Goal: Task Accomplishment & Management: Use online tool/utility

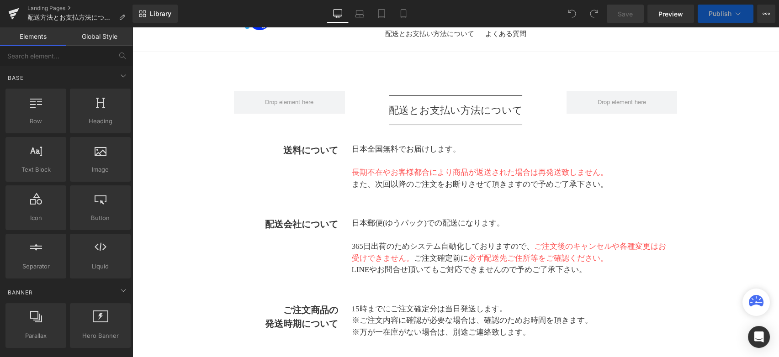
scroll to position [510, 0]
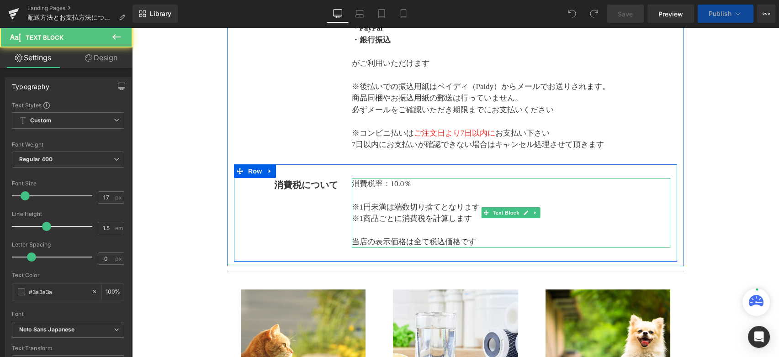
click at [531, 225] on p "※1商品ごとに消費税を計算します" at bounding box center [511, 219] width 319 height 12
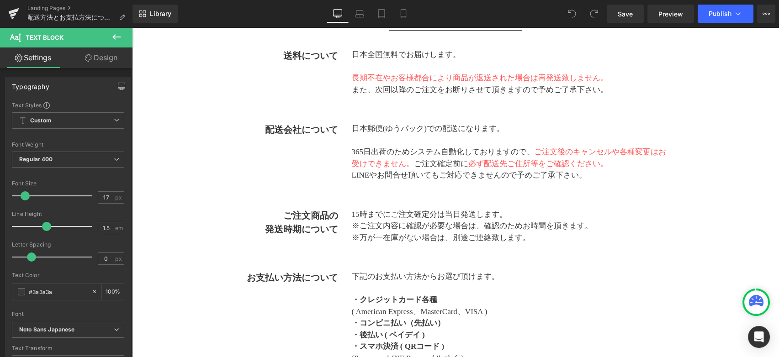
scroll to position [203, 0]
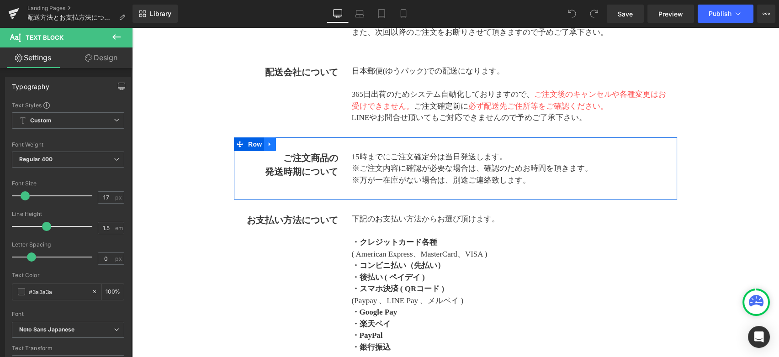
click at [270, 142] on icon at bounding box center [270, 144] width 6 height 7
click at [276, 148] on link at bounding box center [282, 144] width 12 height 14
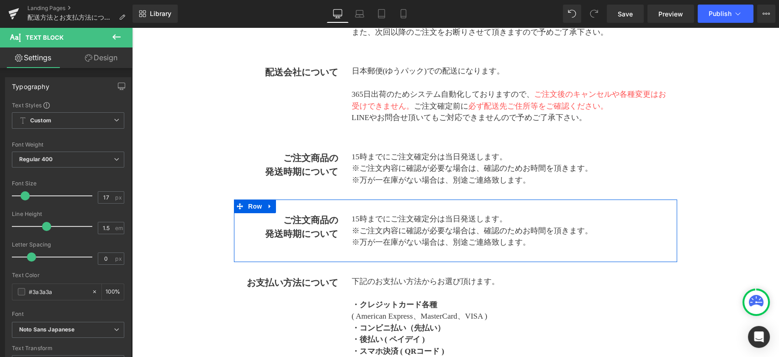
click at [261, 255] on div "ご注文商品の 発送時期について Text Block 15時までにご注文確定分は当日発送します。 ※ご注文内容に確認が必要な場合は、 確認のためお時間を頂きま…" at bounding box center [455, 231] width 443 height 63
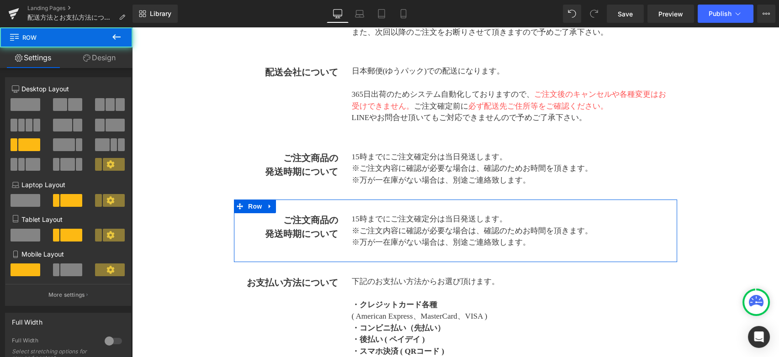
click at [288, 223] on span "Text Block" at bounding box center [284, 227] width 30 height 11
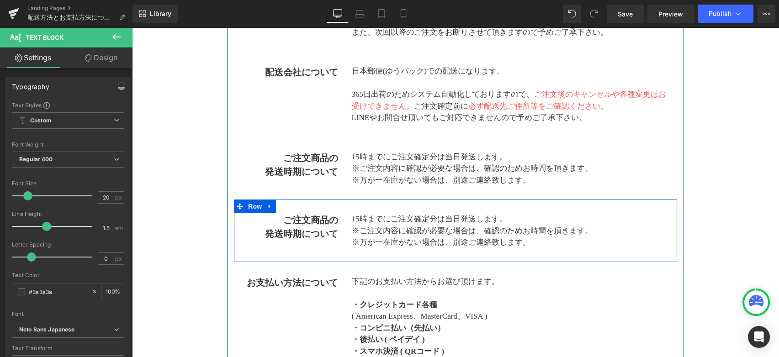
click at [299, 209] on div "ご注文商品の 発送時期について Text Block 15時までにご注文確定分は当日発送します。 ※ご注文内容に確認が必要な場合は、 確認のためお時間を頂きま…" at bounding box center [455, 231] width 443 height 63
drag, startPoint x: 285, startPoint y: 218, endPoint x: 342, endPoint y: 235, distance: 59.5
click at [342, 235] on div "ご注文商品の 発送時期について Text Block" at bounding box center [289, 226] width 111 height 27
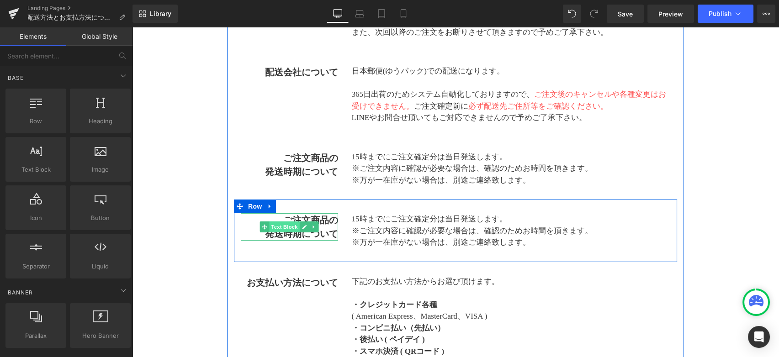
click at [285, 227] on span "Text Block" at bounding box center [284, 227] width 30 height 11
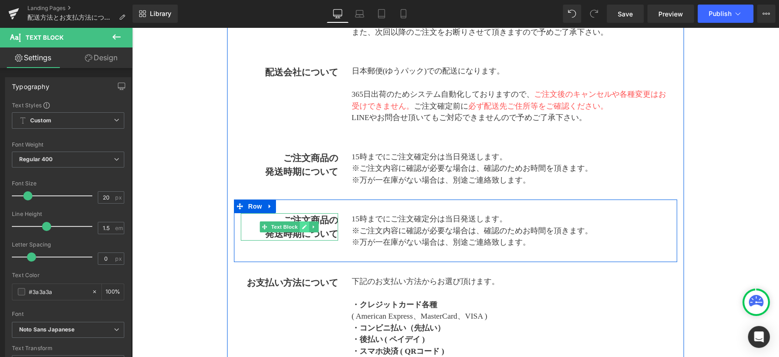
click at [300, 223] on link at bounding box center [305, 227] width 10 height 11
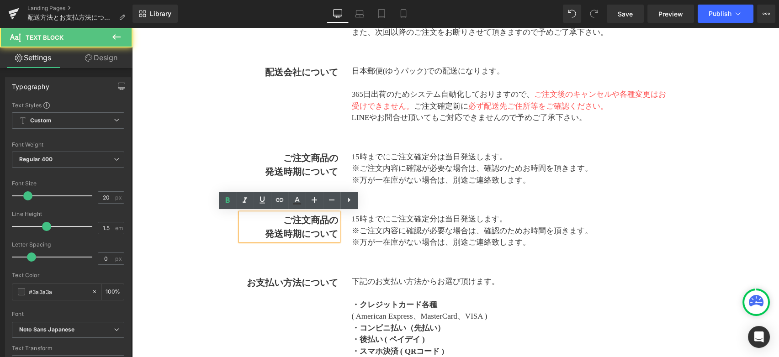
drag, startPoint x: 287, startPoint y: 222, endPoint x: 295, endPoint y: 222, distance: 8.7
click at [295, 222] on strong "ご注文商品の" at bounding box center [310, 220] width 55 height 10
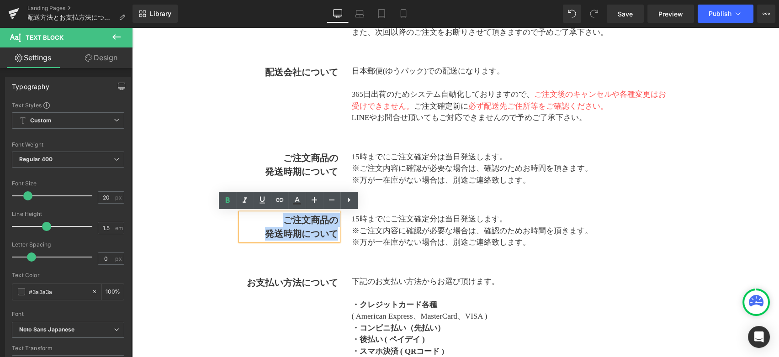
drag, startPoint x: 282, startPoint y: 221, endPoint x: 336, endPoint y: 238, distance: 56.8
click at [336, 238] on div "ご注文商品の 発送時期について" at bounding box center [289, 226] width 97 height 27
paste div
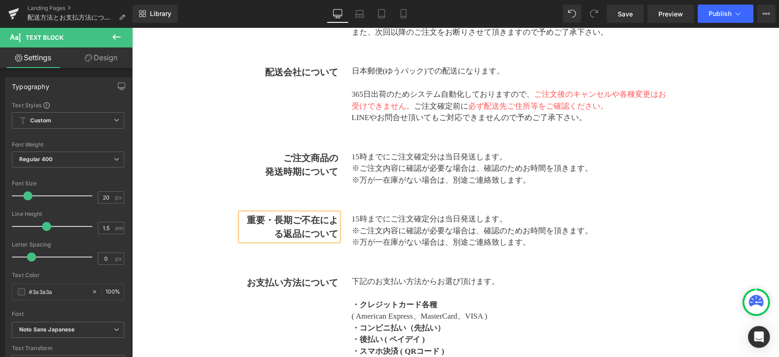
click at [274, 221] on b "重要・長期ご不在による返品について" at bounding box center [292, 227] width 91 height 24
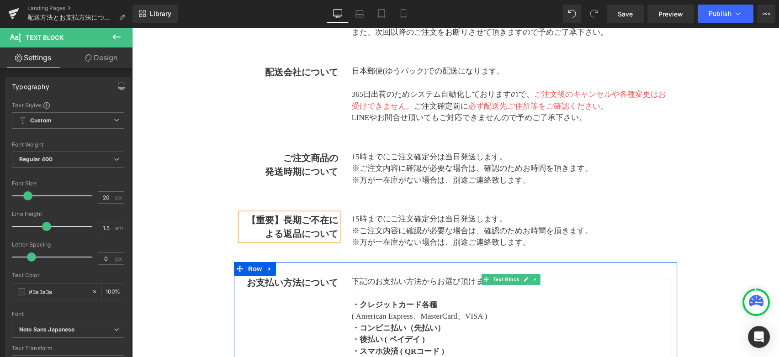
click at [537, 301] on p "・クレジットカード各種" at bounding box center [511, 305] width 319 height 12
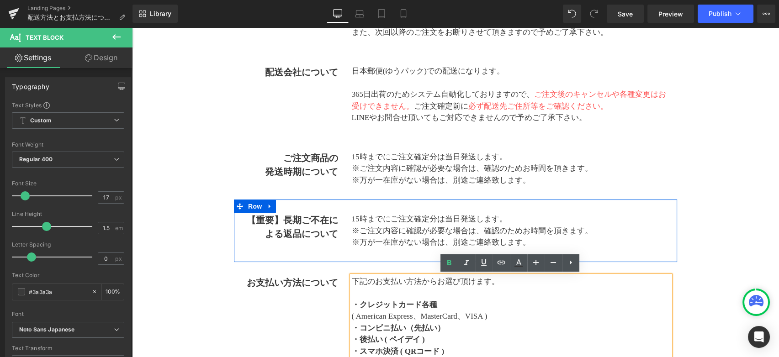
click at [354, 217] on p "15時までにご注文確定分は当日発送します。" at bounding box center [511, 219] width 319 height 12
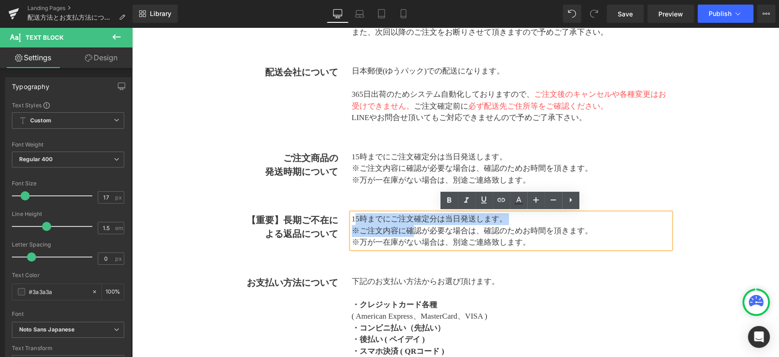
drag, startPoint x: 354, startPoint y: 217, endPoint x: 412, endPoint y: 227, distance: 59.7
click at [412, 227] on div "15時までにご注文確定分は当日発送します。 ※ご注文内容に確認が必要な場合は、 確認のためお時間を頂きます。 ※万が一在庫がない場合は、別途ご連絡致します。" at bounding box center [511, 230] width 319 height 35
click at [410, 227] on span "※ご注文内容に確認が必要な場合は、" at bounding box center [418, 231] width 132 height 9
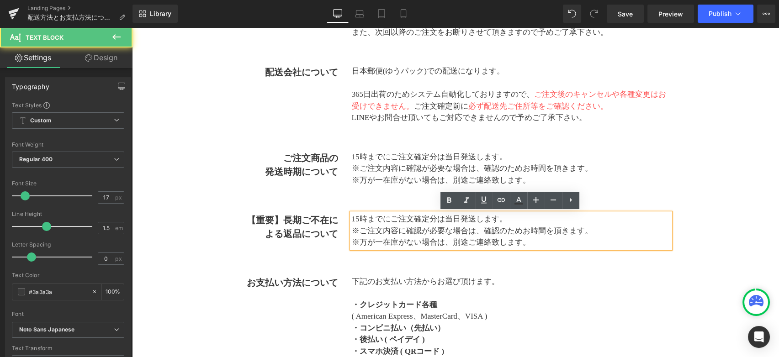
click at [365, 222] on p "15時までにご注文確定分は当日発送します。" at bounding box center [511, 219] width 319 height 12
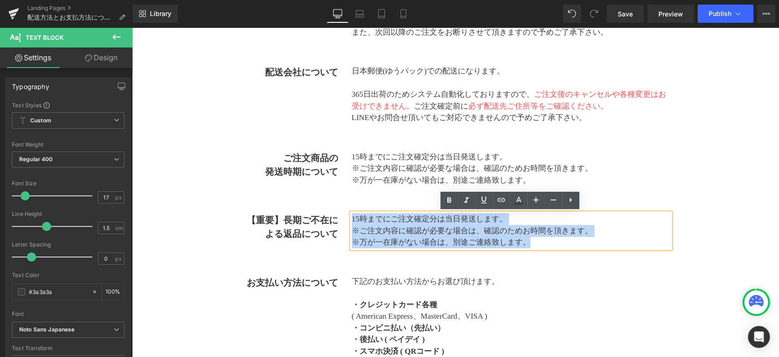
drag, startPoint x: 351, startPoint y: 220, endPoint x: 563, endPoint y: 243, distance: 213.2
click at [563, 243] on div "15時までにご注文確定分は当日発送します。 ※ご注文内容に確認が必要な場合は、 確認のためお時間を頂きます。 ※万が一在庫がない場合は、別途ご連絡致します。" at bounding box center [511, 230] width 319 height 35
paste div
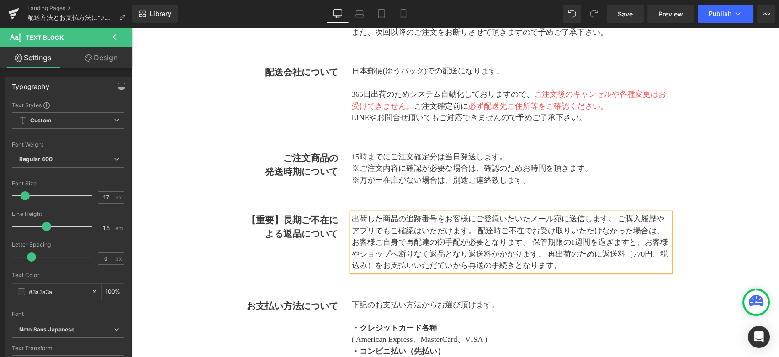
click at [617, 215] on p "出荷した商品の追跡番号をお客様にご登録いたいたメール宛に送信します。 ご購入履歴やアプリでもご確認はいただけます。 配達時ご不在でお受け取りいただけなかった場…" at bounding box center [511, 242] width 319 height 58
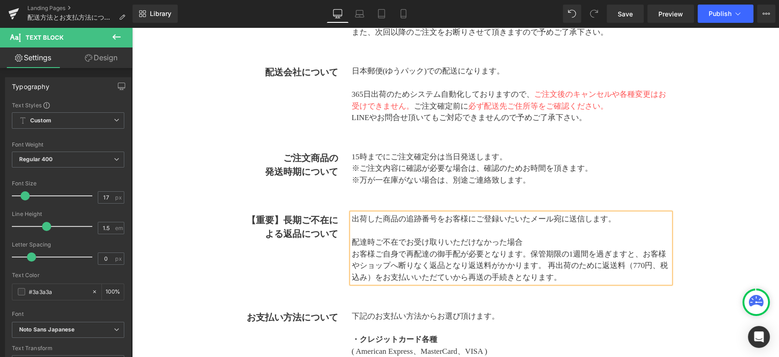
drag, startPoint x: 355, startPoint y: 241, endPoint x: 523, endPoint y: 246, distance: 167.7
click at [523, 246] on p "配達時ご不在でお受け取りいただけなかった場合" at bounding box center [511, 243] width 319 height 12
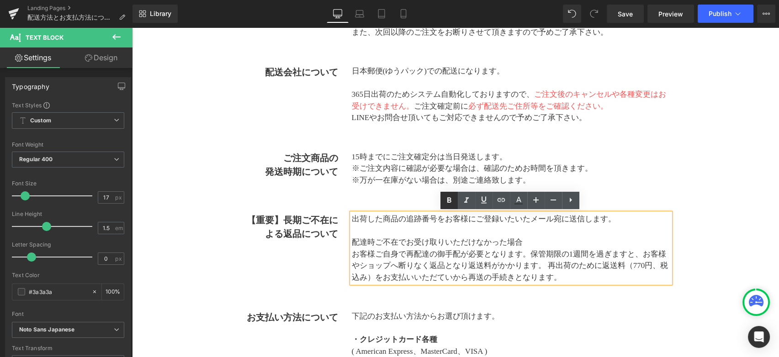
click at [451, 198] on icon at bounding box center [448, 200] width 11 height 11
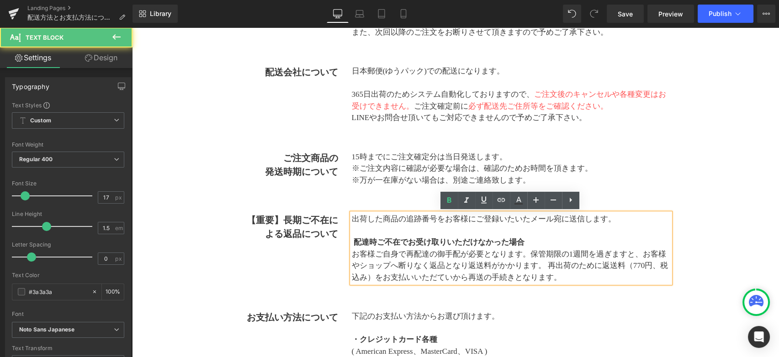
click at [526, 272] on span "保管期限の1週間を過ぎますと、お客様やショップへ断りなく返品となり返送料がかかります。 再出荷のために返送料（770円、税込み）をお支払いいただていから再送の…" at bounding box center [510, 266] width 317 height 32
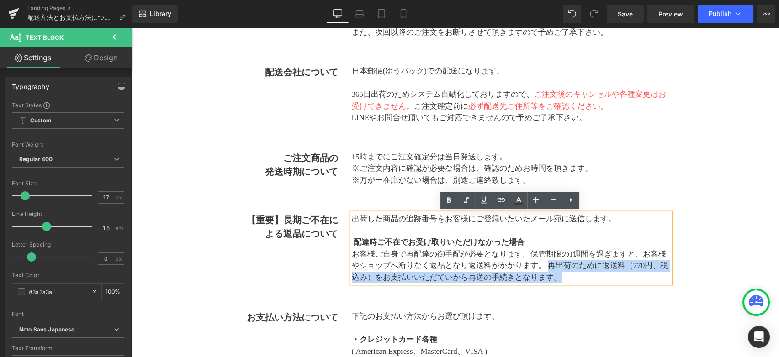
drag, startPoint x: 545, startPoint y: 268, endPoint x: 557, endPoint y: 278, distance: 15.6
click at [557, 278] on span "保管期限の1週間を過ぎますと、お客様やショップへ断りなく返品となり返送料がかかります。 再出荷のために返送料（770円、税込み）をお支払いいただていから再送の…" at bounding box center [510, 266] width 317 height 32
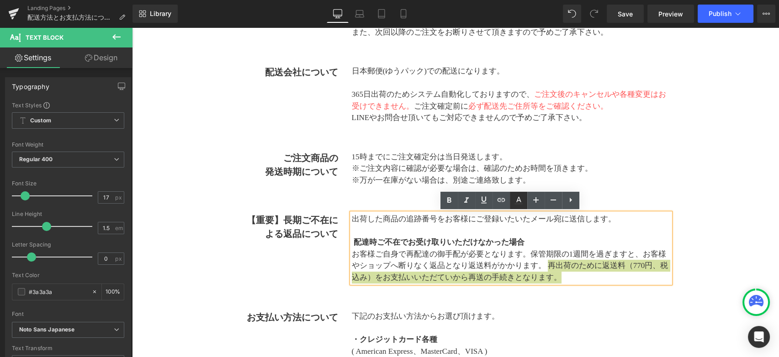
click at [516, 202] on icon at bounding box center [518, 199] width 5 height 5
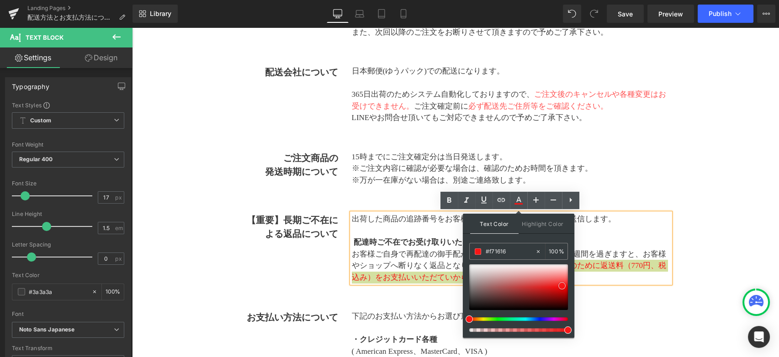
click at [562, 286] on div at bounding box center [518, 287] width 99 height 46
type input "#fe3838"
drag, startPoint x: 562, startPoint y: 286, endPoint x: 567, endPoint y: 282, distance: 6.6
click at [567, 282] on span at bounding box center [567, 282] width 7 height 7
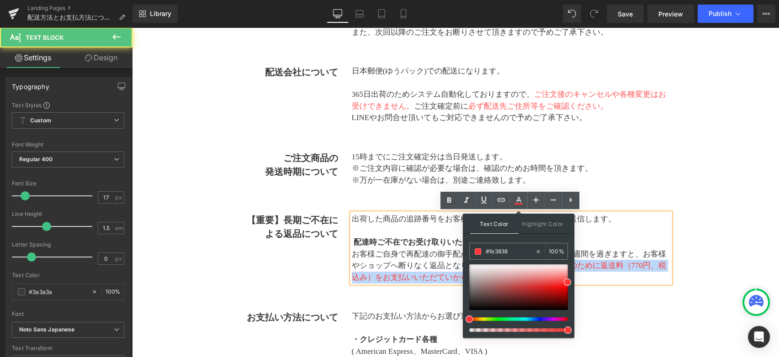
click at [654, 176] on p "※万が一在庫がない場合は、別途ご連絡致します。" at bounding box center [511, 180] width 319 height 12
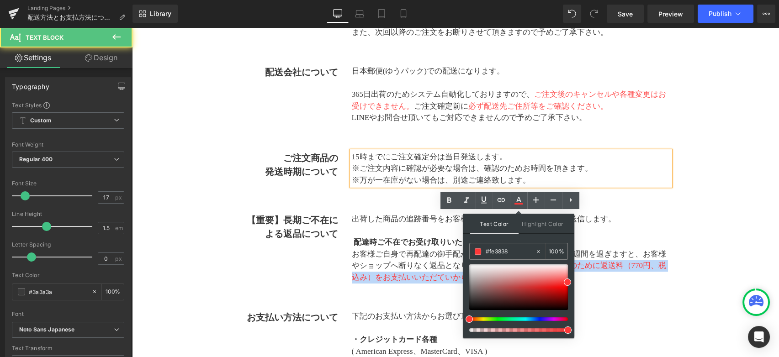
click at [654, 176] on p "※万が一在庫がない場合は、別途ご連絡致します。" at bounding box center [511, 180] width 319 height 12
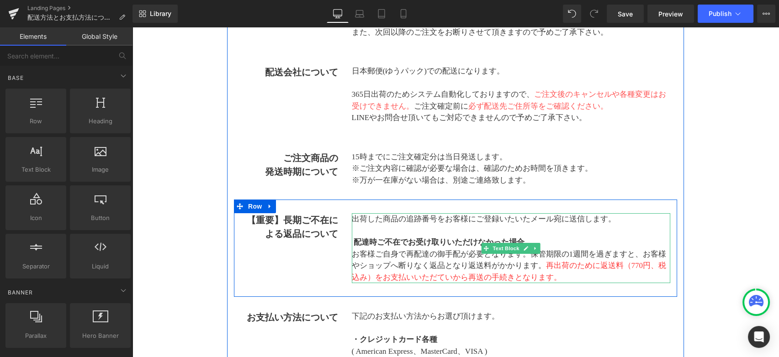
click at [543, 265] on span "保管期限の1週間を過ぎますと、お客様やショップへ断りなく返品となり返送料がかかります。" at bounding box center [509, 260] width 315 height 21
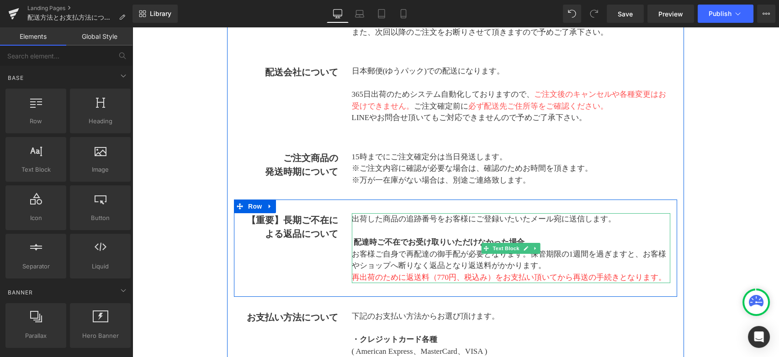
click at [443, 220] on p "出荷した商品の追跡番号をお客様にご登録いたいたメール宛に送信します。" at bounding box center [511, 219] width 319 height 12
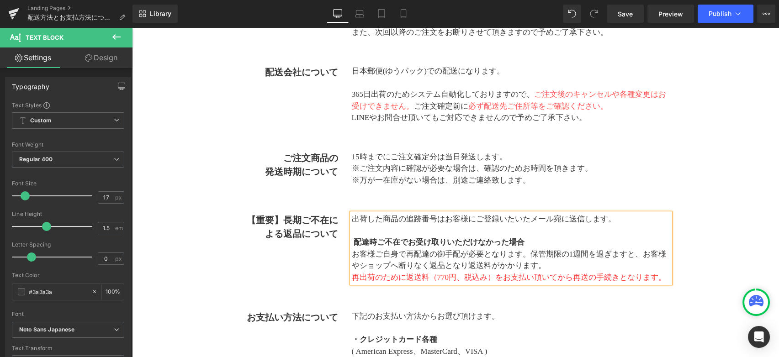
click at [428, 279] on span "再出荷のために返送料（770円、税込み）をお支払い頂いてから再送の手続きとなります。" at bounding box center [509, 277] width 315 height 9
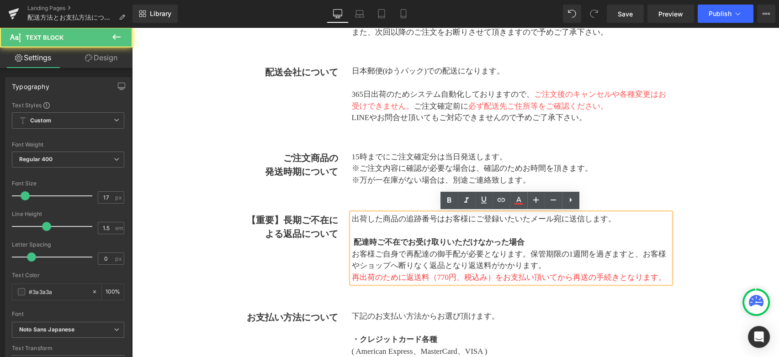
click at [491, 279] on span "再出荷のために返送料（770円、税込み）をお支払い頂いてから再送の手続きとなります。" at bounding box center [509, 277] width 315 height 9
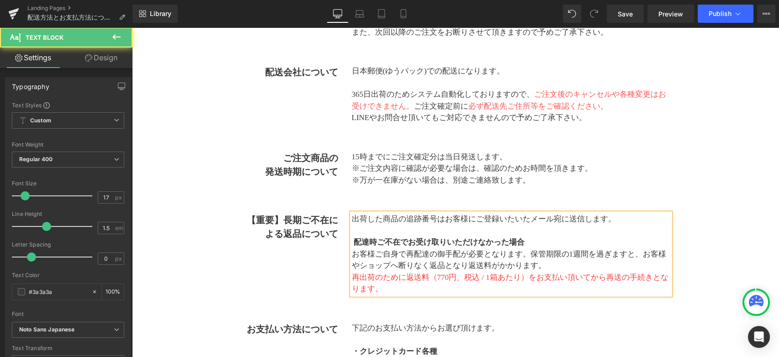
click at [628, 279] on span "再出荷のために返送料（770円、税込 / 1箱あたり）をお支払い頂いてから再送の手続きとなります。" at bounding box center [510, 283] width 317 height 21
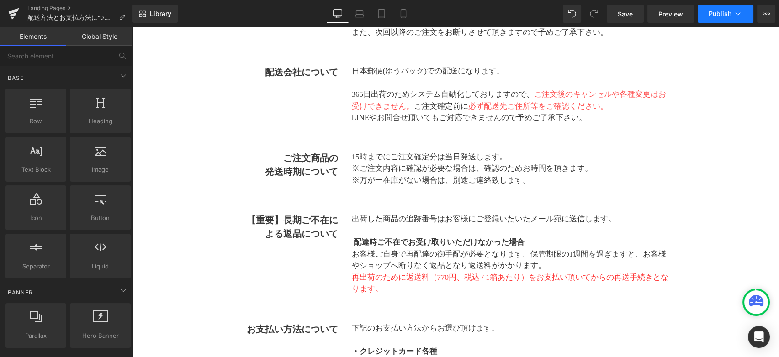
click at [733, 19] on button "Publish" at bounding box center [725, 14] width 56 height 18
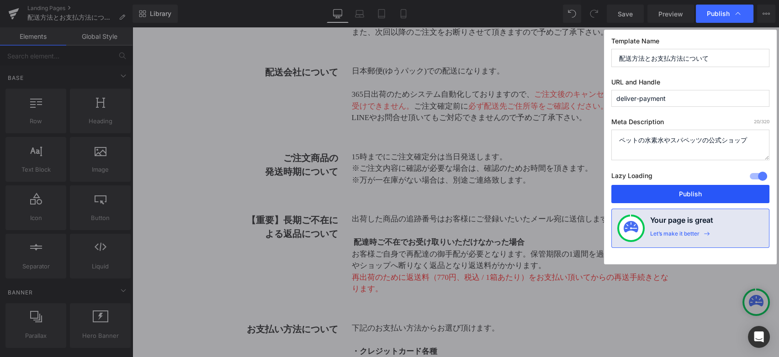
drag, startPoint x: 709, startPoint y: 195, endPoint x: 577, endPoint y: 168, distance: 135.2
click at [709, 195] on button "Publish" at bounding box center [690, 194] width 158 height 18
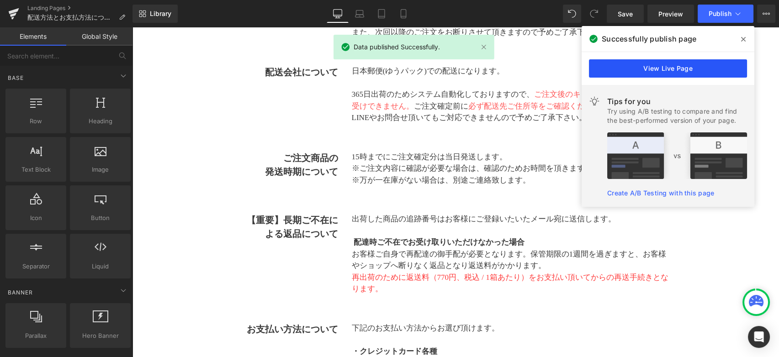
click at [683, 67] on link "View Live Page" at bounding box center [668, 68] width 158 height 18
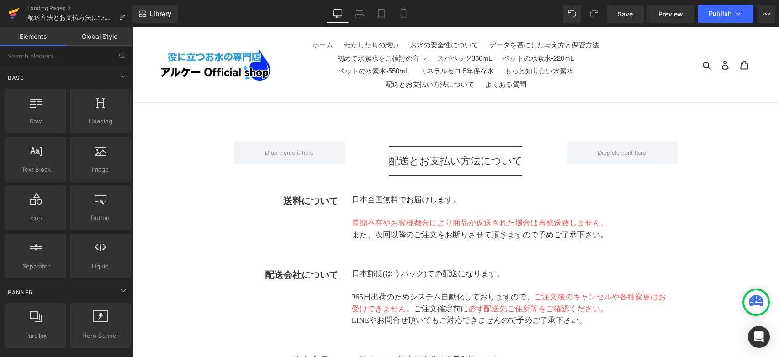
click at [16, 19] on icon at bounding box center [13, 13] width 11 height 23
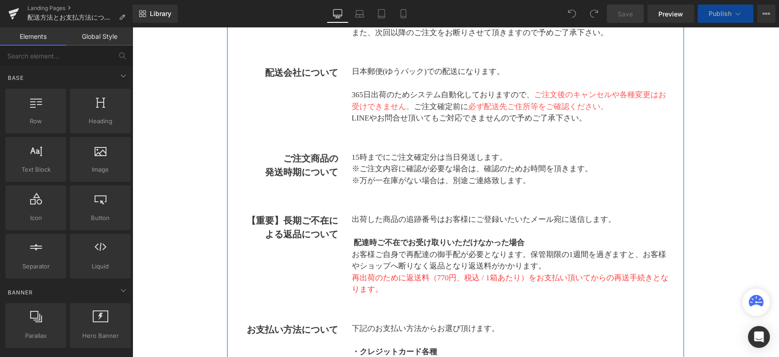
scroll to position [203, 0]
click at [315, 213] on div "【重要】 長期ご不在による 返品について Text Block" at bounding box center [289, 226] width 97 height 27
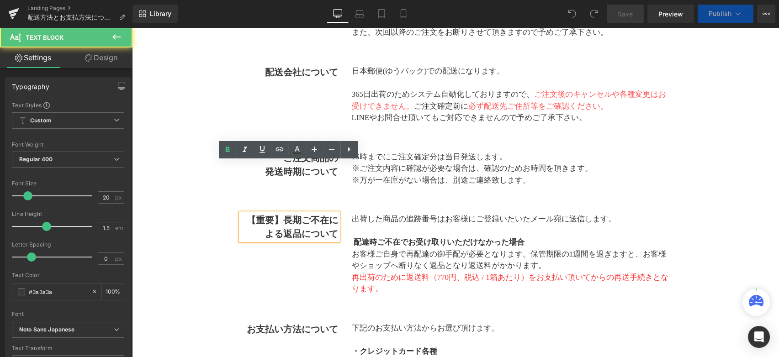
scroll to position [253, 0]
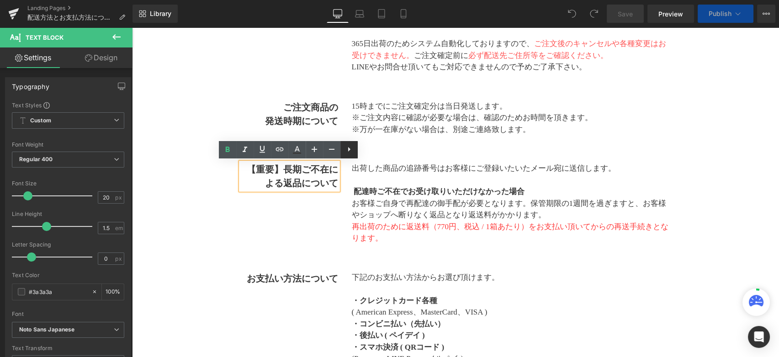
click at [350, 148] on icon at bounding box center [348, 149] width 11 height 11
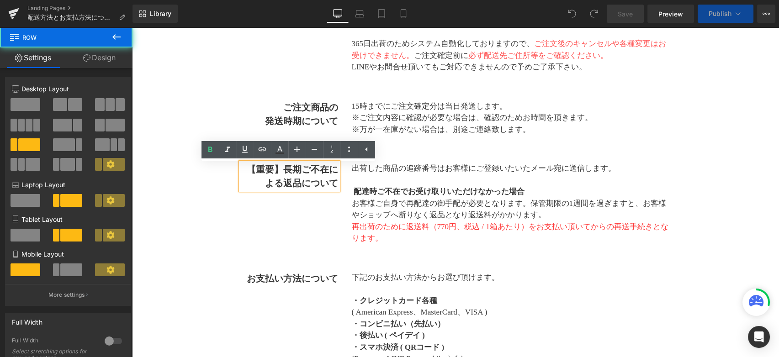
click at [321, 209] on div "【重要】 長期ご不在による 返品について Text Block 出荷した商品の追跡番号はお客様にご登録いたいたメール宛に送信します。 配達時ご不在でお受け取り…" at bounding box center [455, 203] width 443 height 109
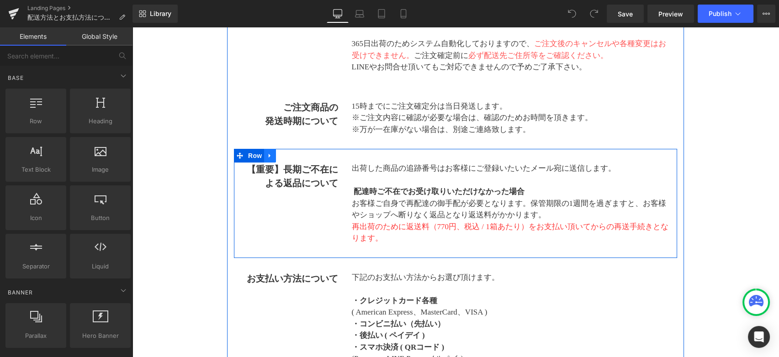
click at [273, 158] on link at bounding box center [270, 156] width 12 height 14
click at [265, 153] on link at bounding box center [270, 156] width 12 height 14
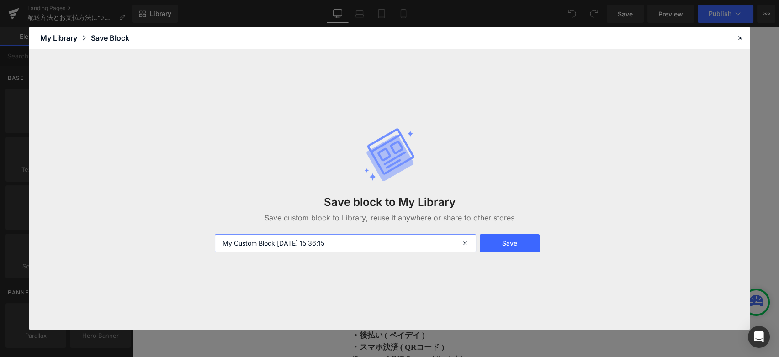
drag, startPoint x: 360, startPoint y: 246, endPoint x: 162, endPoint y: 238, distance: 198.4
click at [162, 239] on div "Save block to My Library Save custom block to Library, reuse it anywhere or sha…" at bounding box center [389, 190] width 720 height 281
type input "ｈ"
type input "長期不在による返品について"
click at [496, 243] on button "Save" at bounding box center [510, 243] width 60 height 18
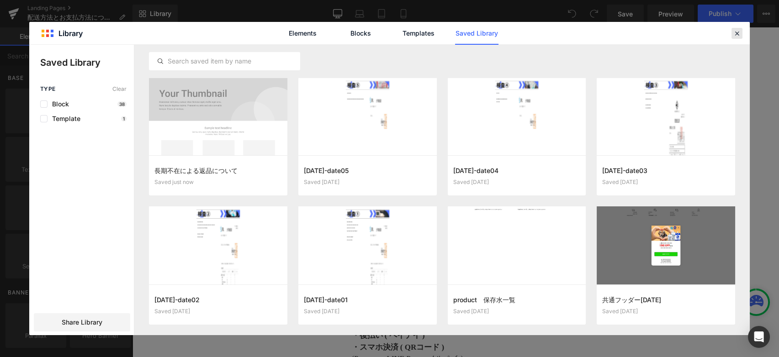
click at [732, 33] on div at bounding box center [736, 33] width 11 height 11
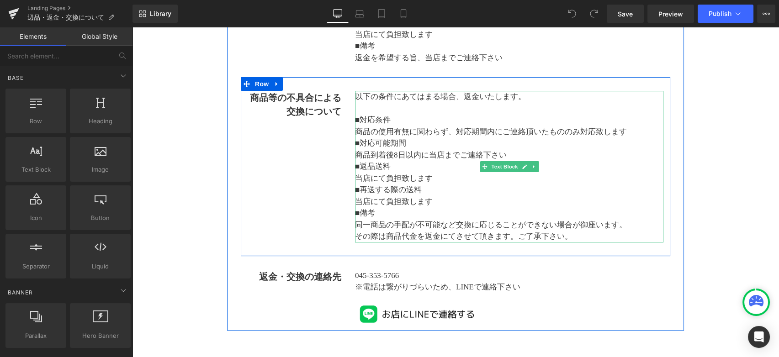
scroll to position [710, 0]
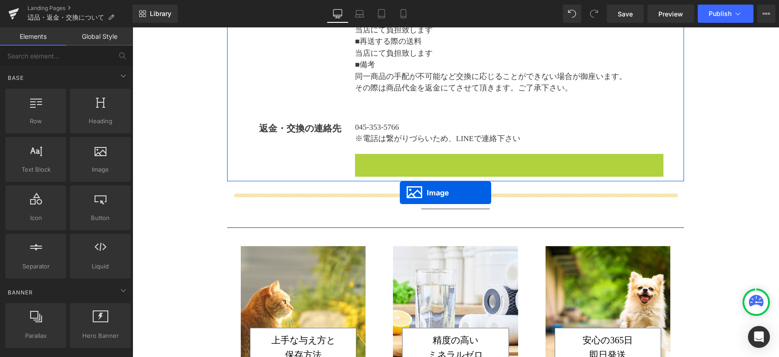
drag, startPoint x: 401, startPoint y: 165, endPoint x: 400, endPoint y: 193, distance: 27.4
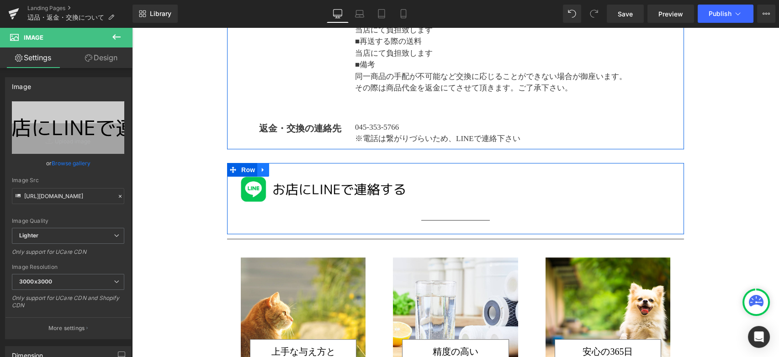
click at [260, 167] on icon at bounding box center [263, 169] width 6 height 7
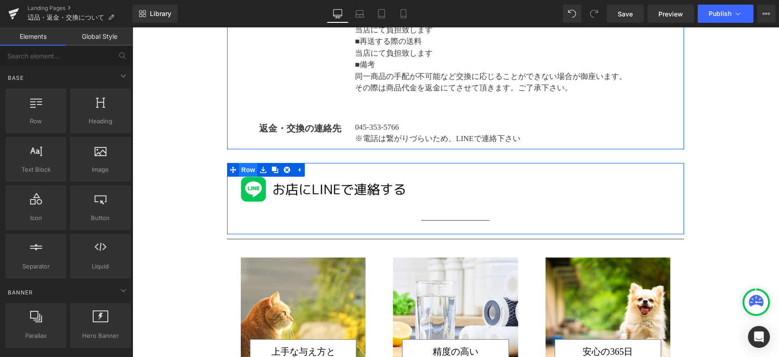
click at [244, 169] on span "Row" at bounding box center [248, 170] width 18 height 14
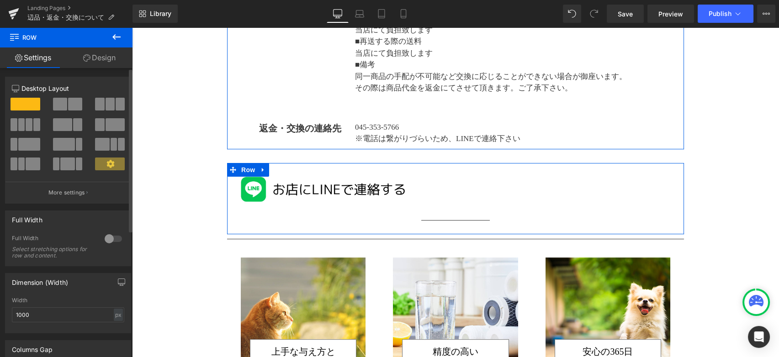
scroll to position [0, 0]
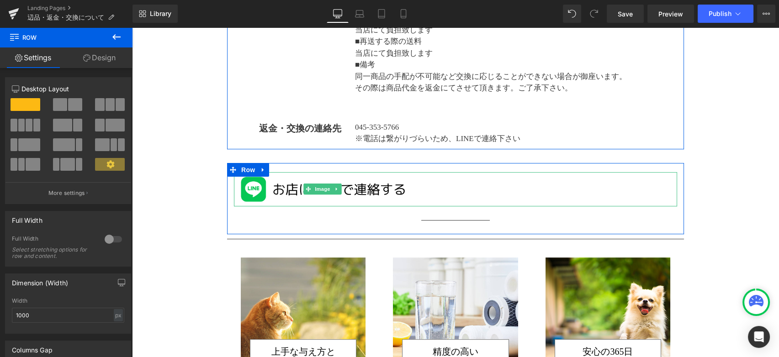
click at [494, 179] on link at bounding box center [455, 189] width 443 height 34
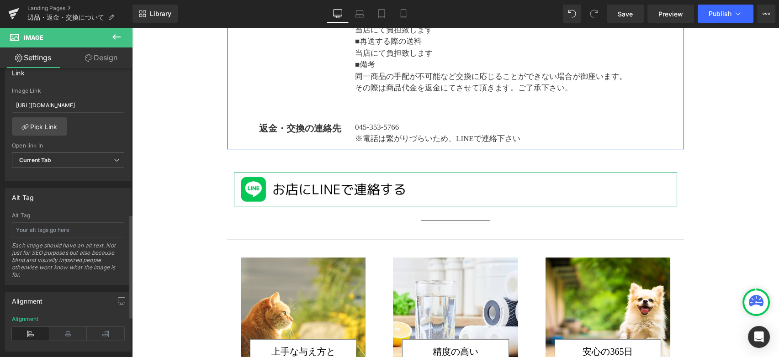
scroll to position [457, 0]
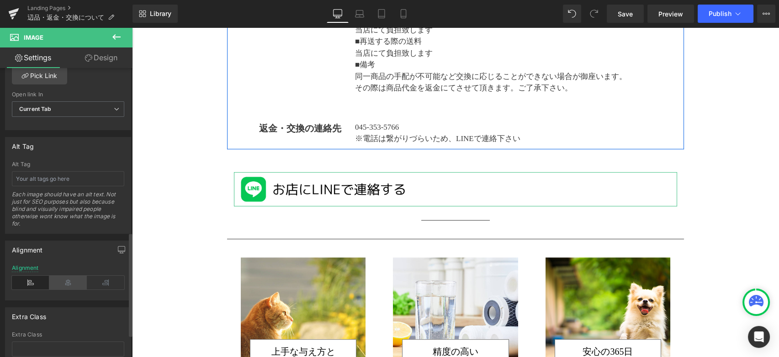
click at [66, 279] on icon at bounding box center [67, 283] width 37 height 14
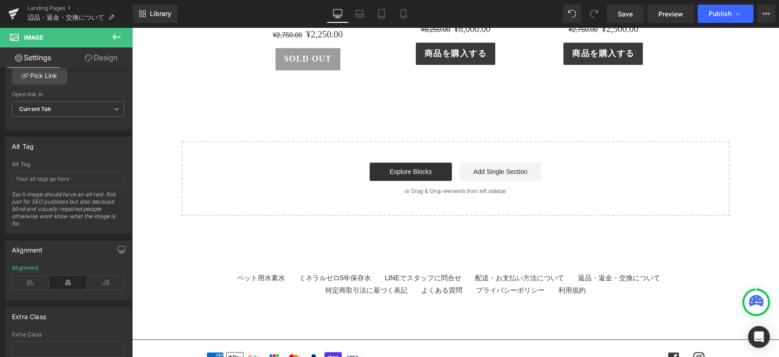
scroll to position [2024, 0]
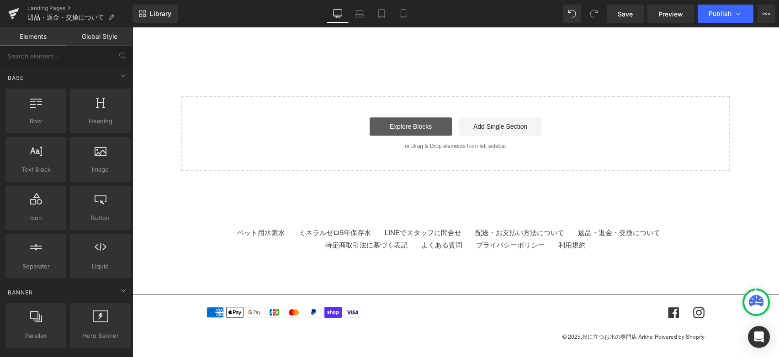
click at [421, 128] on link "Explore Blocks" at bounding box center [410, 126] width 82 height 18
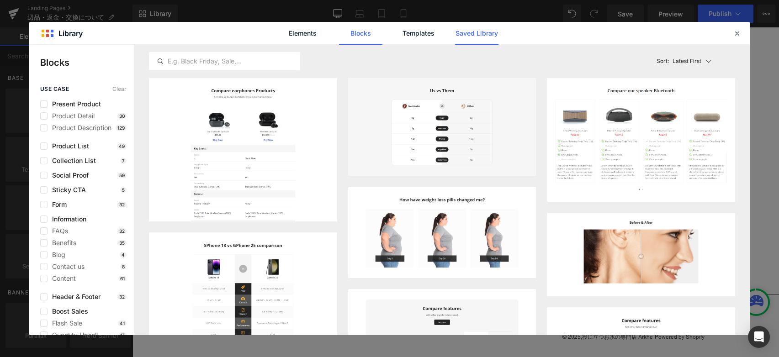
click at [473, 26] on link "Saved Library" at bounding box center [476, 33] width 43 height 23
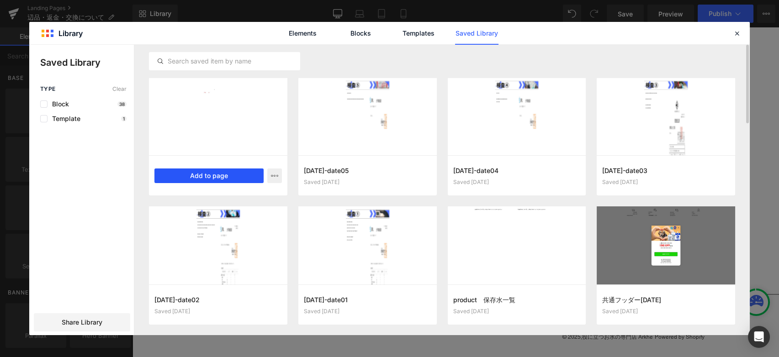
click at [211, 180] on button "Add to page" at bounding box center [208, 176] width 109 height 15
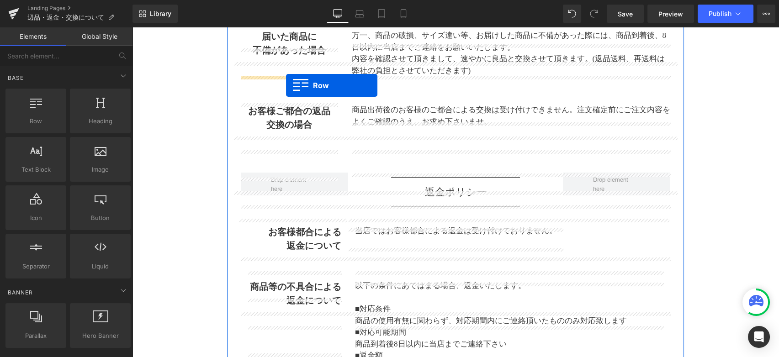
scroll to position [159, 0]
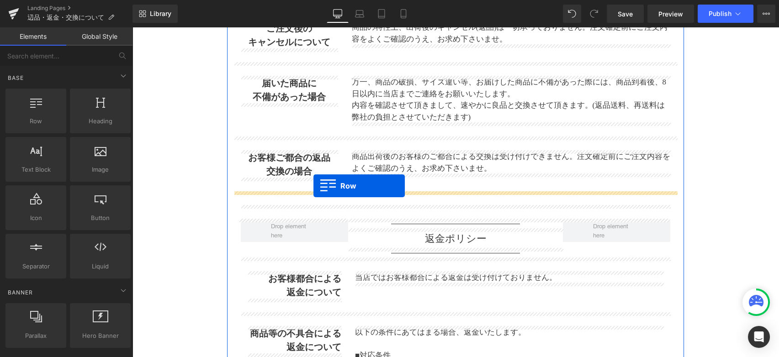
drag, startPoint x: 204, startPoint y: 236, endPoint x: 313, endPoint y: 186, distance: 120.4
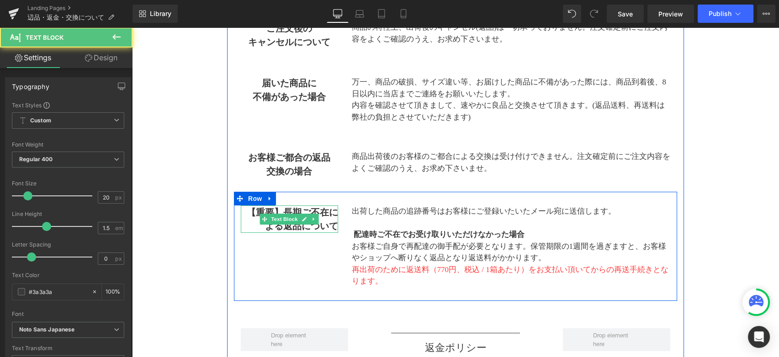
click at [332, 224] on b "返品について" at bounding box center [310, 226] width 55 height 10
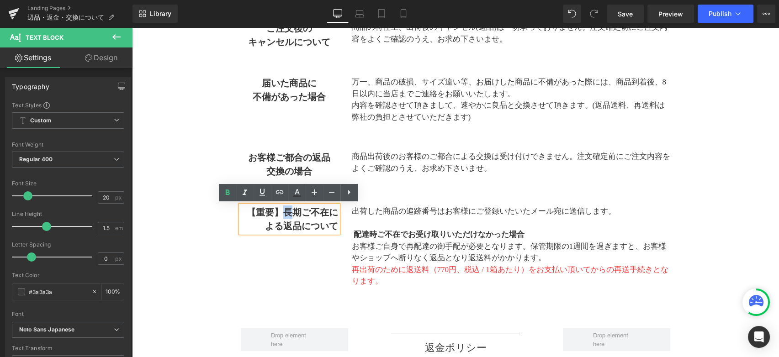
drag, startPoint x: 282, startPoint y: 212, endPoint x: 295, endPoint y: 213, distance: 12.8
click at [295, 213] on b "長期ご不在による" at bounding box center [301, 219] width 73 height 24
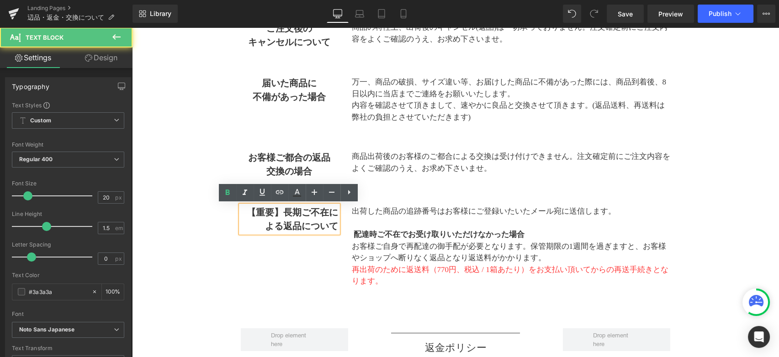
click at [285, 227] on b "返品について" at bounding box center [310, 226] width 55 height 10
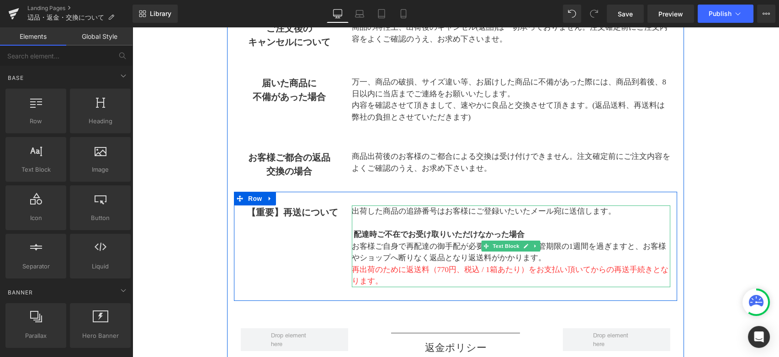
click at [618, 214] on p "出荷した商品の追跡番号はお客様にご登録いたいたメール宛に送信します。" at bounding box center [511, 212] width 319 height 12
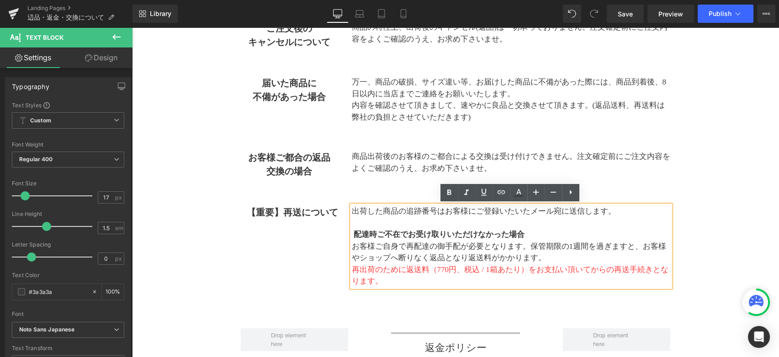
drag, startPoint x: 616, startPoint y: 211, endPoint x: 350, endPoint y: 207, distance: 265.4
click at [352, 207] on p "出荷した商品の追跡番号はお客様にご登録いたいたメール宛に送信します。" at bounding box center [511, 212] width 319 height 12
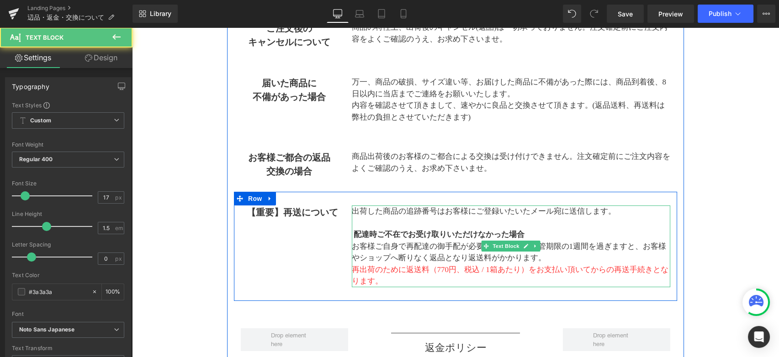
drag, startPoint x: 625, startPoint y: 210, endPoint x: 526, endPoint y: 209, distance: 99.1
click at [526, 209] on p "出荷した商品の追跡番号はお客様にご登録いたいたメール宛に送信します。" at bounding box center [511, 212] width 319 height 12
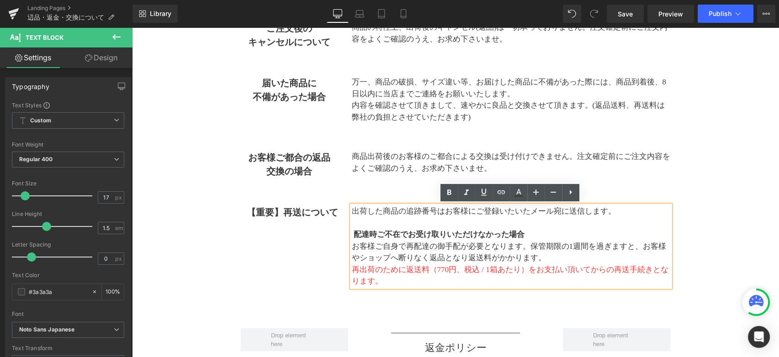
click at [618, 219] on p at bounding box center [511, 223] width 319 height 12
drag, startPoint x: 621, startPoint y: 212, endPoint x: 351, endPoint y: 211, distance: 269.9
click at [352, 211] on p "出荷した商品の追跡番号はお客様にご登録いたいたメール宛に送信します。" at bounding box center [511, 212] width 319 height 12
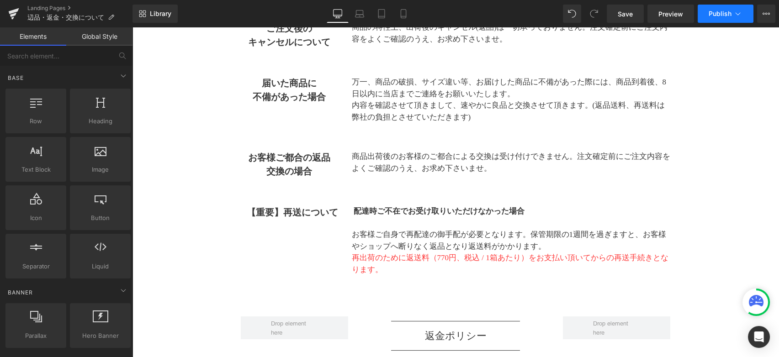
click at [710, 17] on span "Publish" at bounding box center [719, 13] width 23 height 7
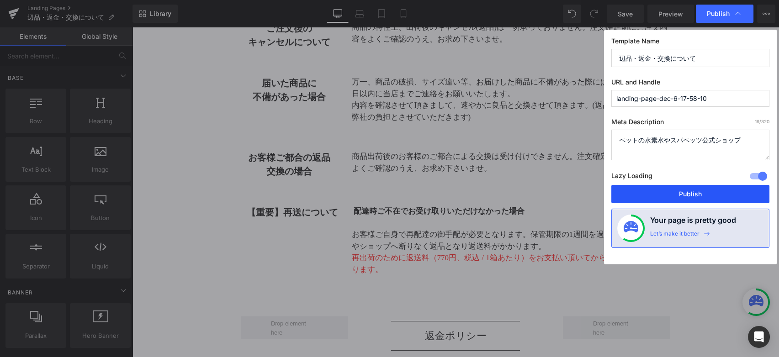
click at [671, 189] on button "Publish" at bounding box center [690, 194] width 158 height 18
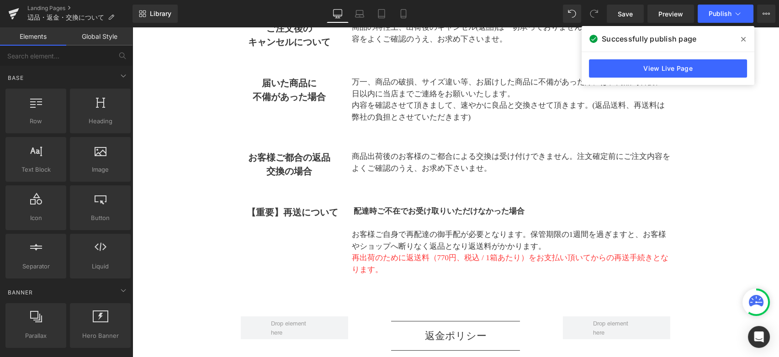
click at [740, 39] on span at bounding box center [743, 39] width 15 height 15
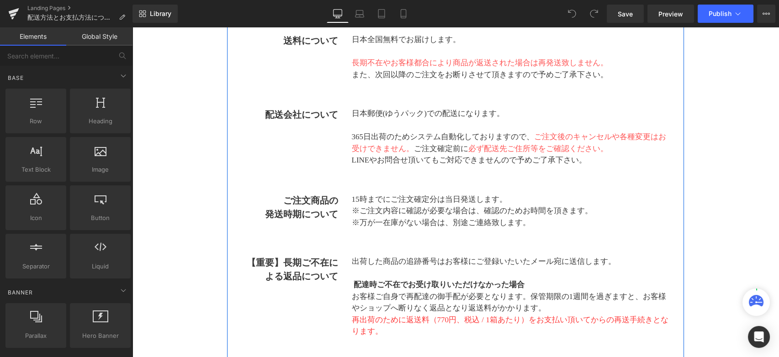
scroll to position [304, 0]
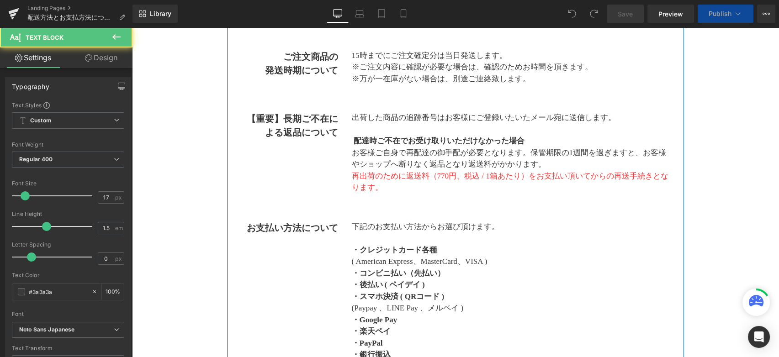
click at [549, 234] on p at bounding box center [511, 238] width 319 height 12
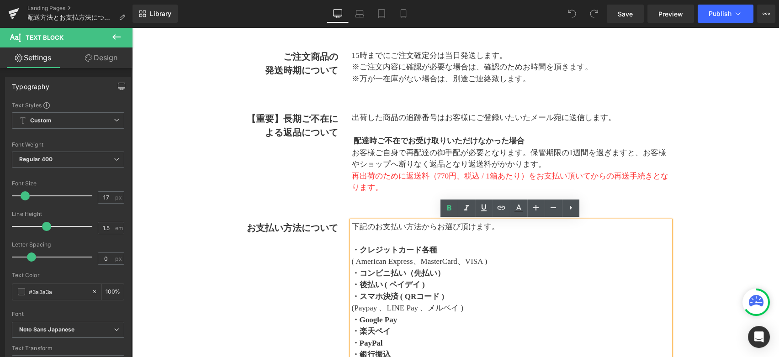
click at [258, 246] on div "お支払い方法について Text Block 下記のお支払い方法からお選び頂けます。 ・クレジットカード各種 　( American Express、Maste…" at bounding box center [455, 343] width 443 height 272
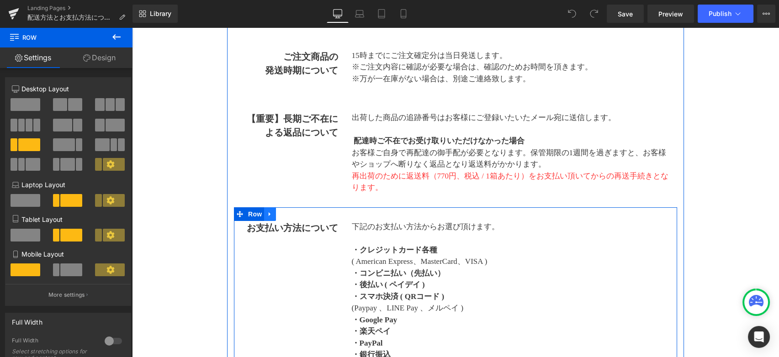
click at [272, 211] on icon at bounding box center [270, 214] width 6 height 7
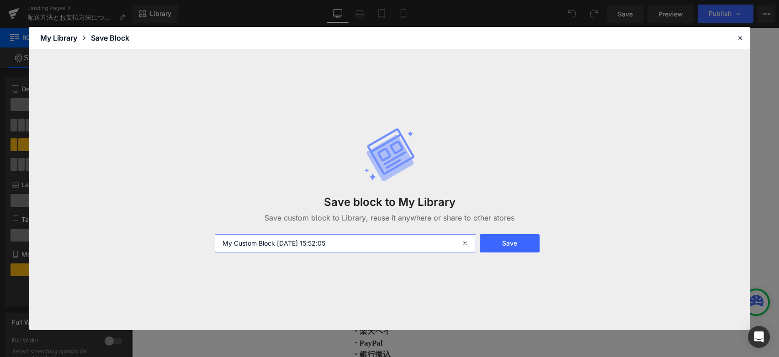
drag, startPoint x: 413, startPoint y: 244, endPoint x: 206, endPoint y: 238, distance: 207.9
click at [206, 238] on div "Save block to My Library Save custom block to Library, reuse it anywhere or sha…" at bounding box center [389, 190] width 720 height 281
type input "o"
type input "お支払い方法について　202508"
click at [512, 243] on button "Save" at bounding box center [510, 243] width 60 height 18
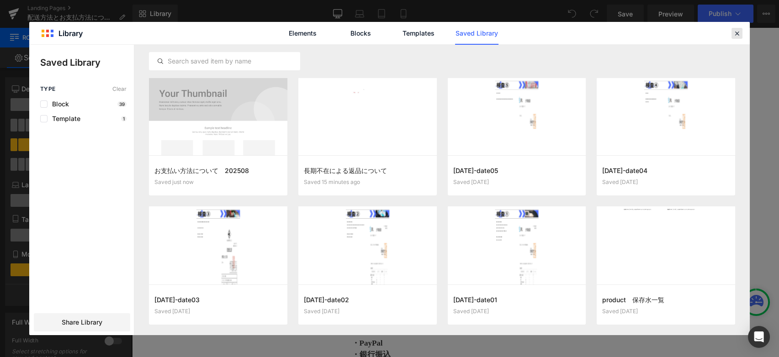
click at [737, 34] on icon at bounding box center [737, 33] width 8 height 8
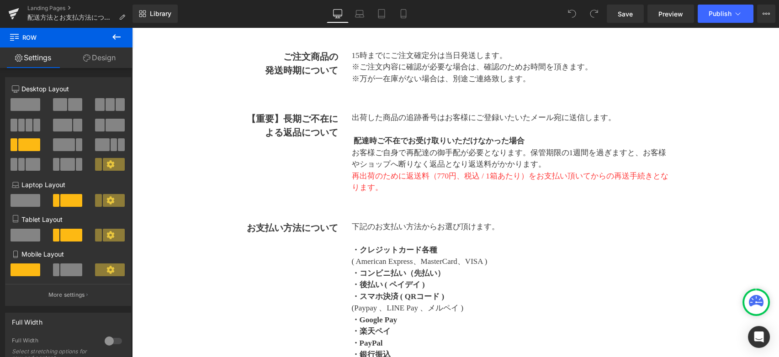
click at [123, 42] on button at bounding box center [116, 37] width 32 height 20
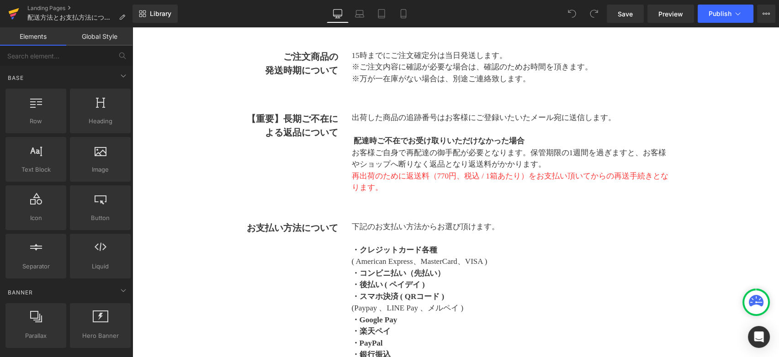
click at [15, 12] on icon at bounding box center [13, 13] width 11 height 23
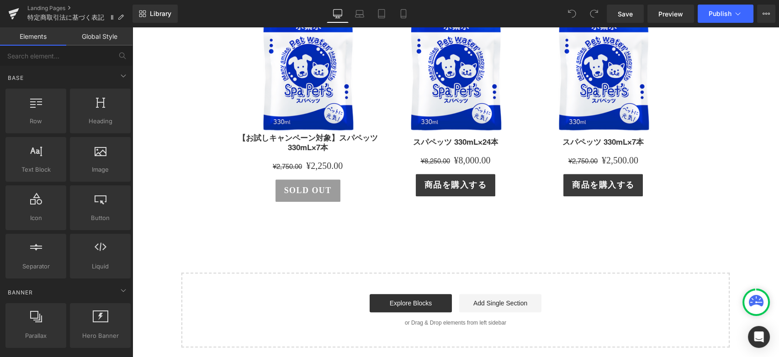
scroll to position [1643, 0]
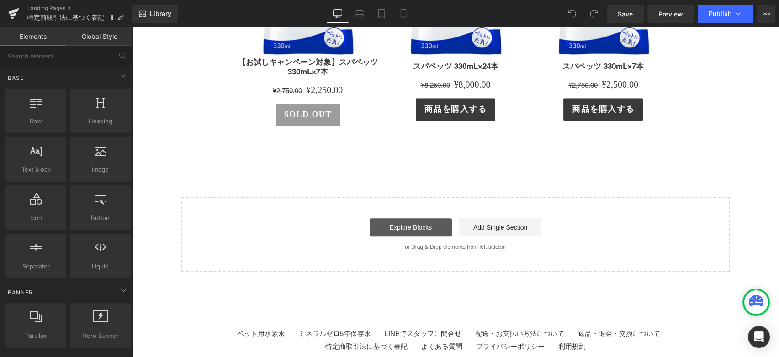
click at [425, 229] on link "Explore Blocks" at bounding box center [410, 227] width 82 height 18
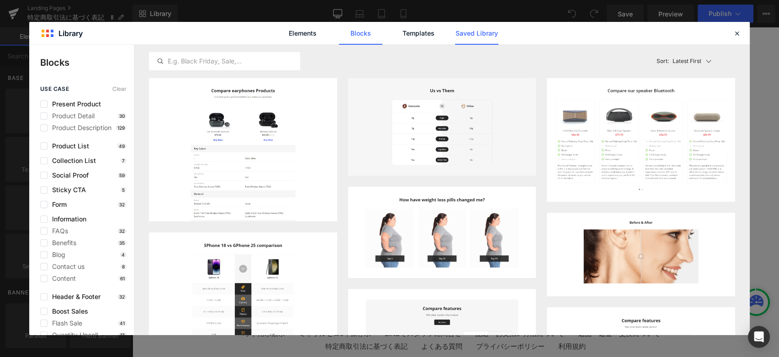
click at [470, 38] on link "Saved Library" at bounding box center [476, 33] width 43 height 23
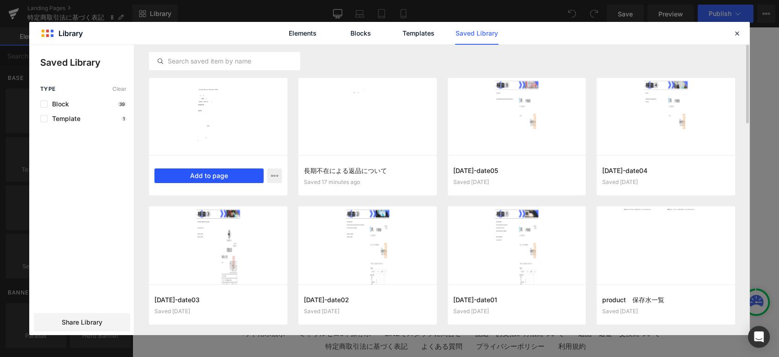
click at [244, 178] on button "Add to page" at bounding box center [208, 176] width 109 height 15
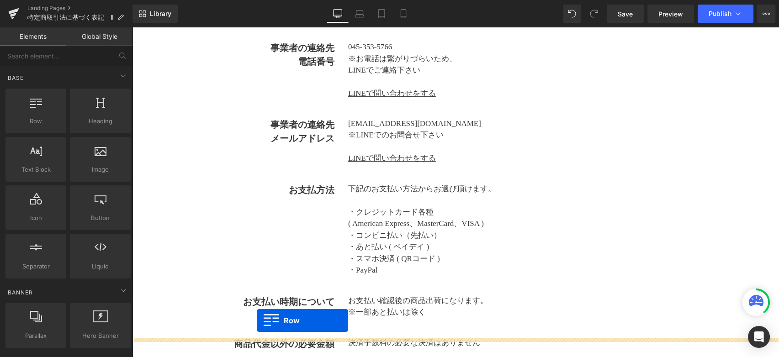
scroll to position [281, 0]
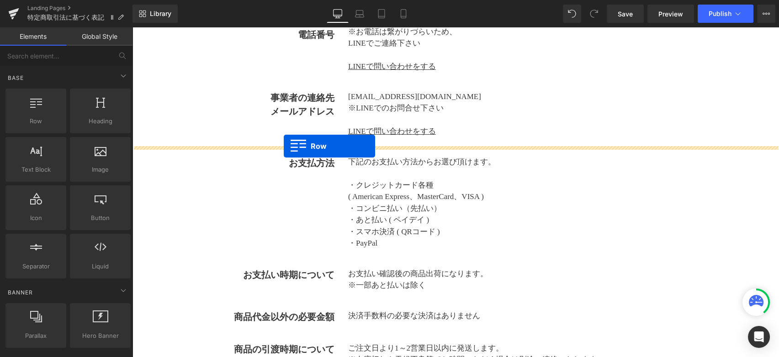
drag, startPoint x: 190, startPoint y: 284, endPoint x: 284, endPoint y: 146, distance: 167.0
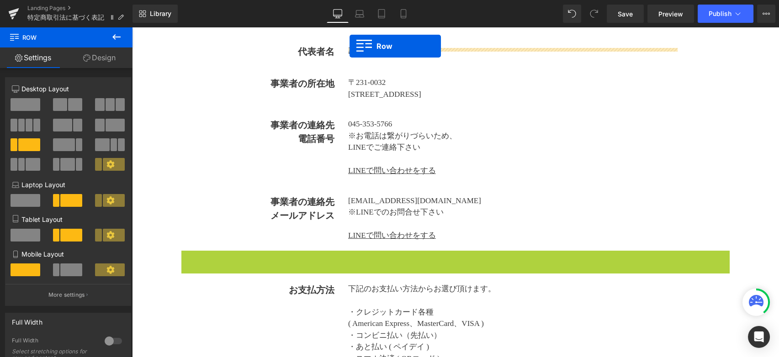
scroll to position [168, 0]
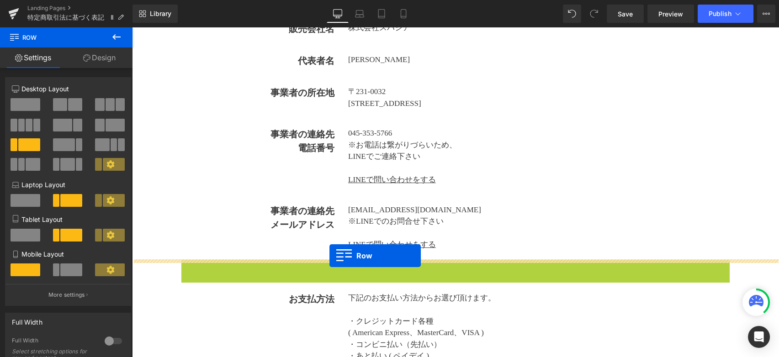
drag, startPoint x: 188, startPoint y: 52, endPoint x: 329, endPoint y: 256, distance: 248.1
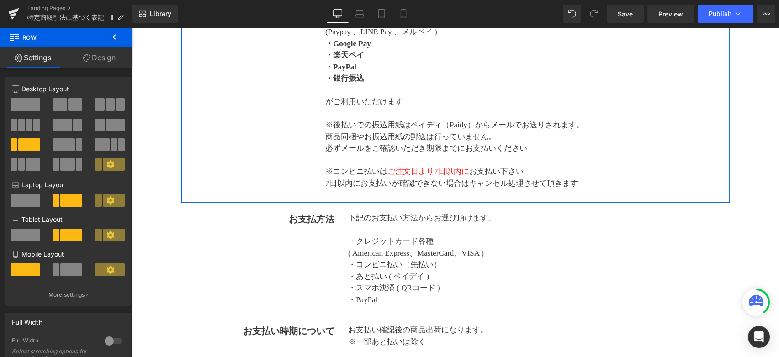
scroll to position [522, 0]
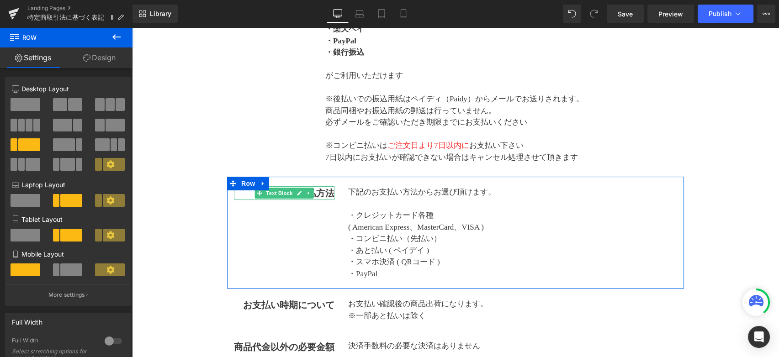
click at [300, 188] on link at bounding box center [300, 193] width 10 height 11
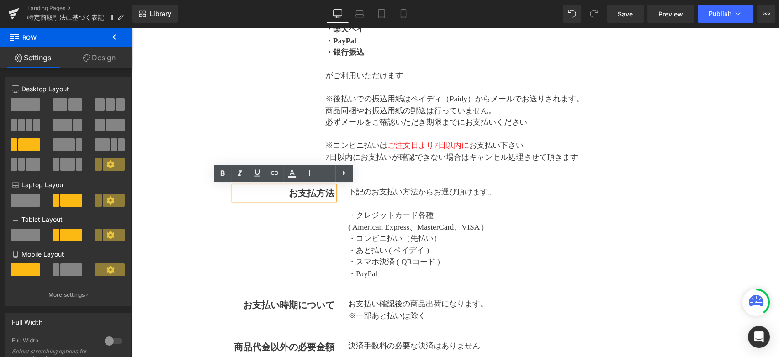
click at [302, 252] on div "お支払方法 Text Block 下記のお支払い方法からお選び頂けます。 ・クレジットカード各種 　( American Express、MasterCard…" at bounding box center [455, 233] width 457 height 112
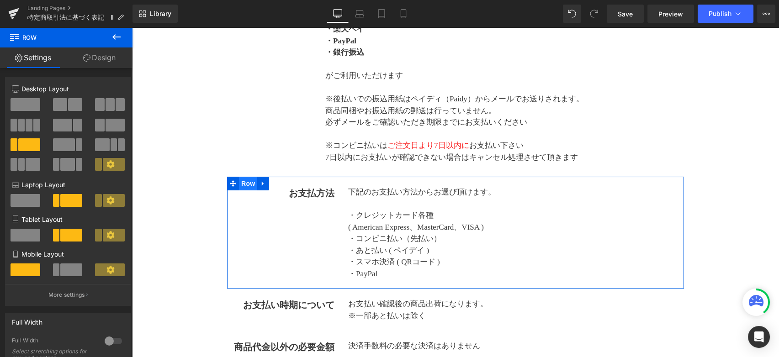
click at [248, 187] on span "Row" at bounding box center [248, 184] width 18 height 14
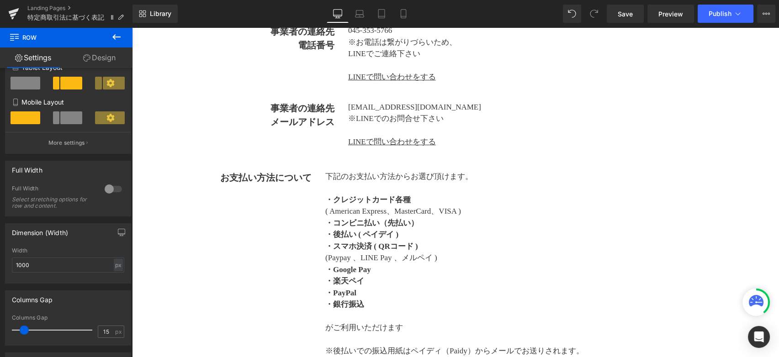
scroll to position [269, 0]
click at [265, 197] on div "お支払い方法について Text Block 下記のお支払い方法からお選び頂けます。 ・クレジットカード各種 　( American Express、Maste…" at bounding box center [455, 294] width 548 height 272
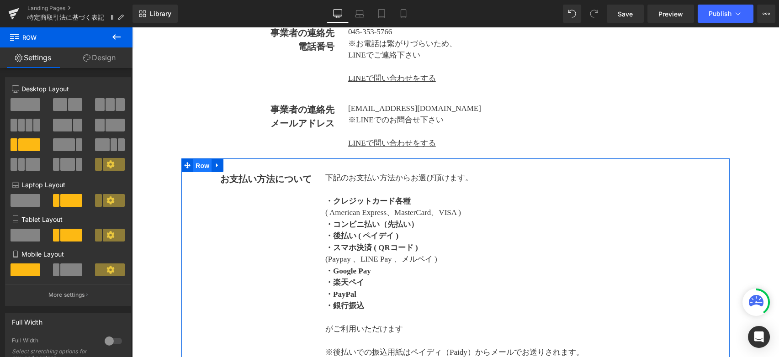
click at [202, 166] on span "Row" at bounding box center [202, 166] width 18 height 14
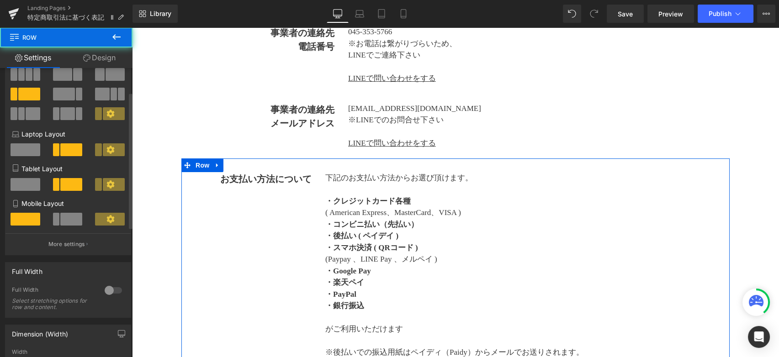
scroll to position [152, 0]
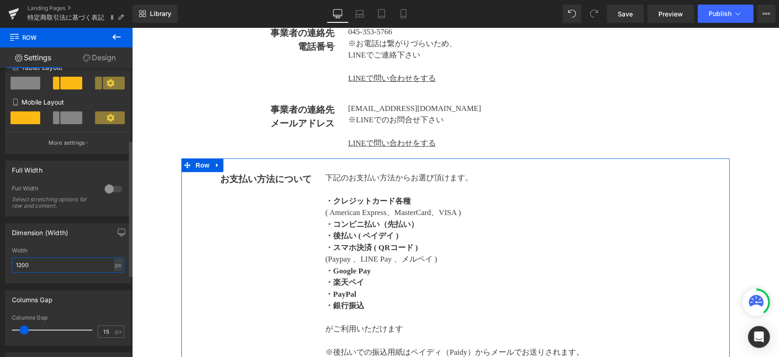
click at [50, 268] on input "1200" at bounding box center [68, 265] width 112 height 15
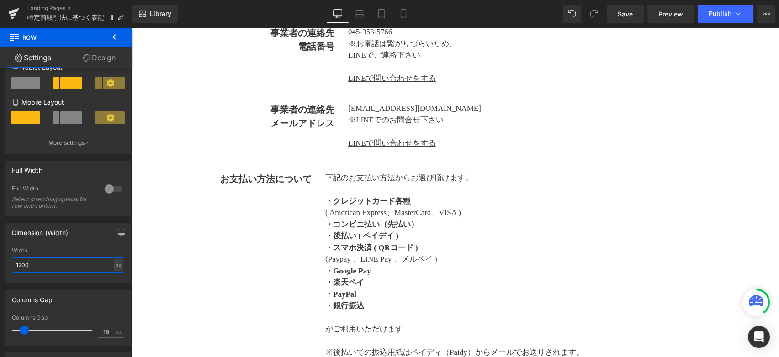
drag, startPoint x: 50, startPoint y: 268, endPoint x: -1, endPoint y: 268, distance: 50.7
click at [0, 268] on html "Row You are previewing how the will restyle your page. You can not edit Element…" at bounding box center [389, 178] width 779 height 357
type input "1000"
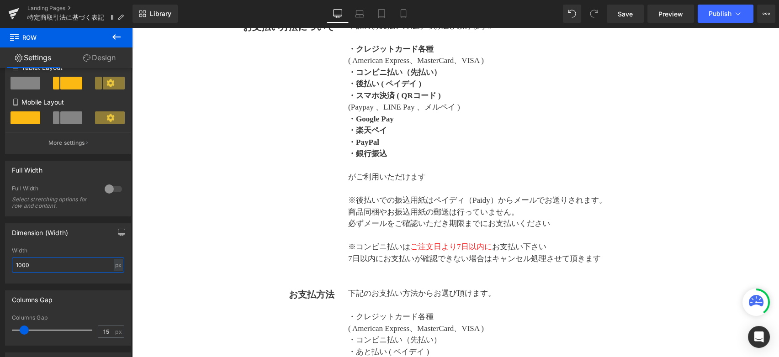
scroll to position [472, 0]
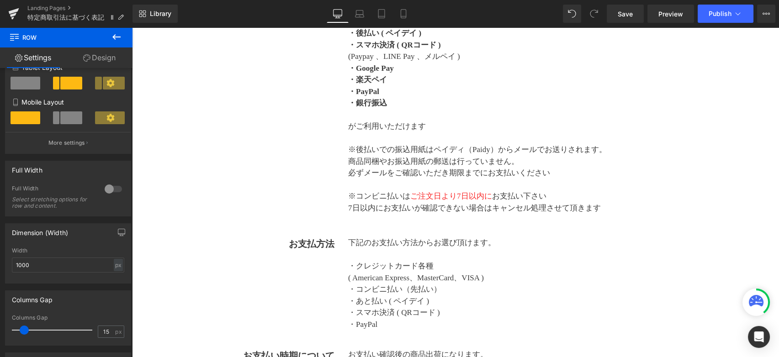
click at [287, 253] on div "お支払方法 Text Block 下記のお支払い方法からお選び頂けます。 ・クレジットカード各種 　( American Express、MasterCard…" at bounding box center [455, 283] width 457 height 112
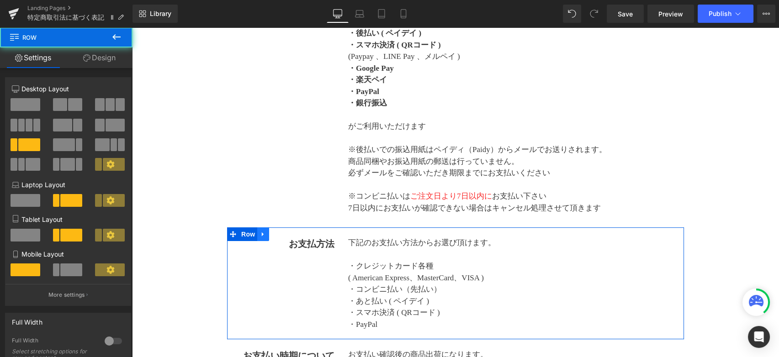
click at [263, 240] on link at bounding box center [263, 234] width 12 height 14
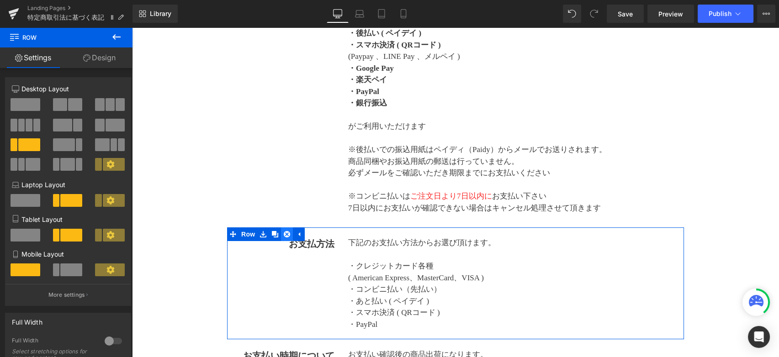
click at [285, 234] on icon at bounding box center [287, 234] width 6 height 6
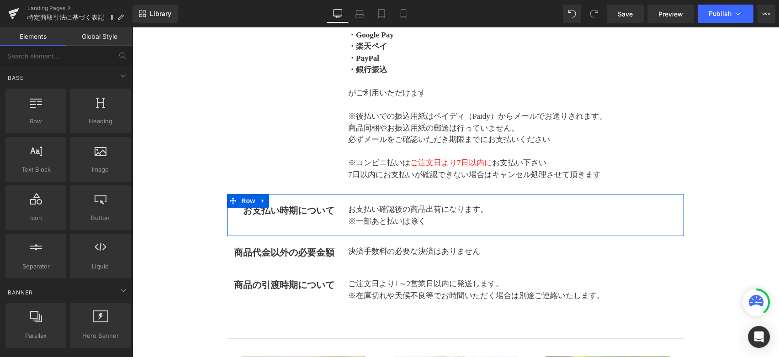
scroll to position [522, 0]
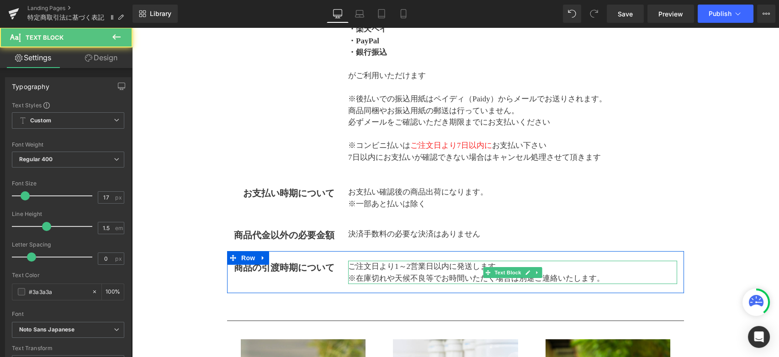
drag, startPoint x: 349, startPoint y: 267, endPoint x: 398, endPoint y: 267, distance: 48.4
click at [398, 267] on p "ご注文日より1～2営業日以内に発送します。" at bounding box center [512, 267] width 329 height 12
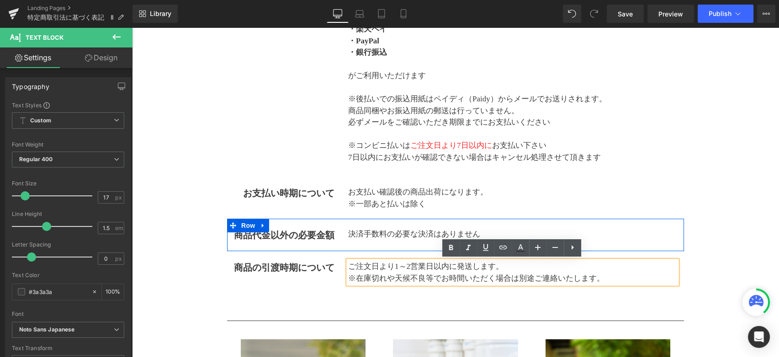
click at [664, 227] on div "商品代金以外の必要金額 Text Block 決済手数料の必要な決済はありません Text Block Row" at bounding box center [455, 235] width 457 height 32
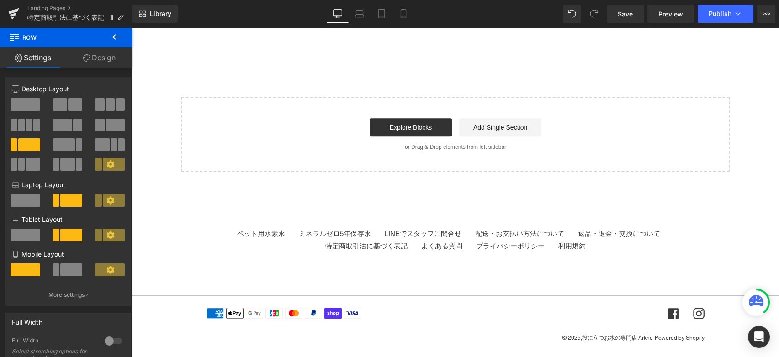
scroll to position [1905, 0]
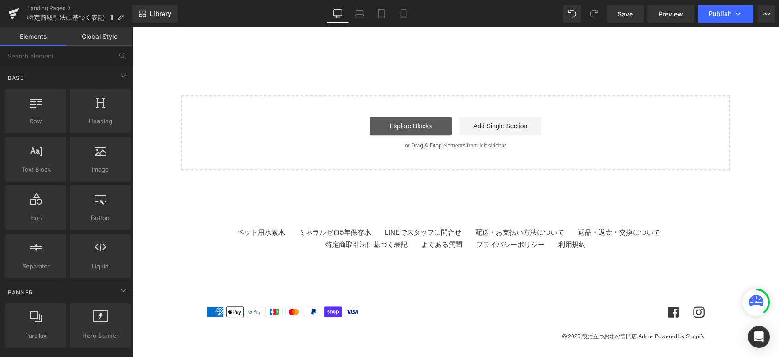
click at [416, 129] on link "Explore Blocks" at bounding box center [410, 126] width 82 height 18
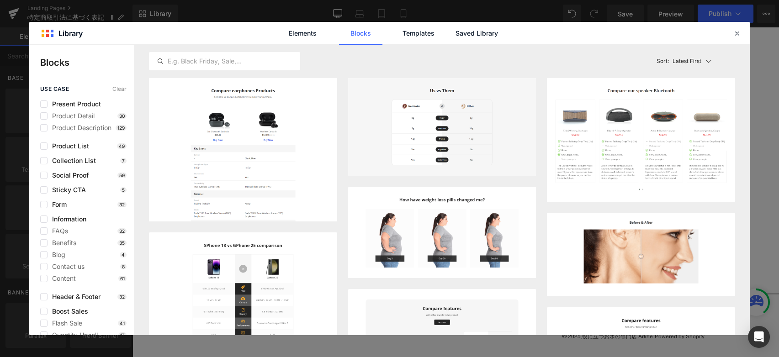
scroll to position [152, 0]
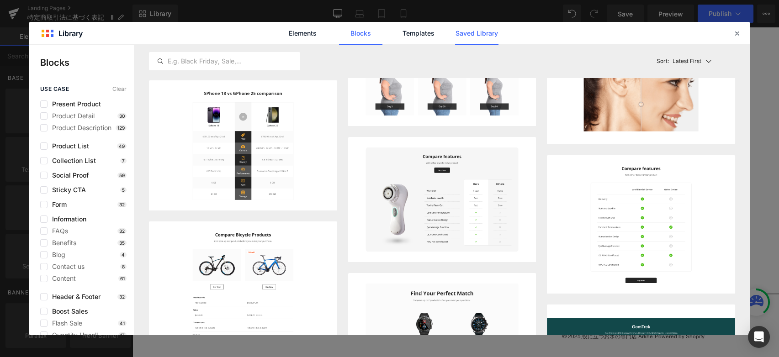
click at [480, 29] on link "Saved Library" at bounding box center [476, 33] width 43 height 23
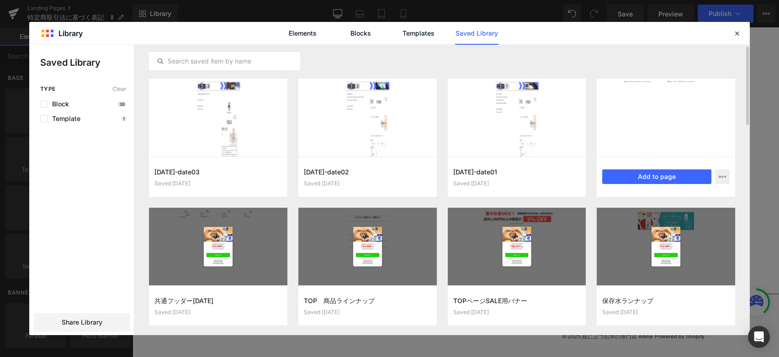
scroll to position [77, 0]
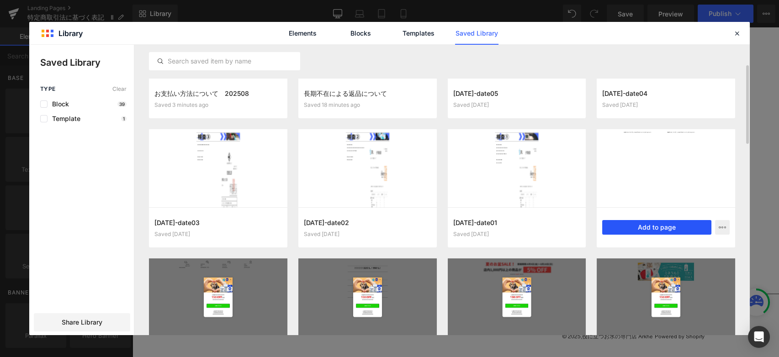
click at [628, 230] on button "Add to page" at bounding box center [656, 227] width 109 height 15
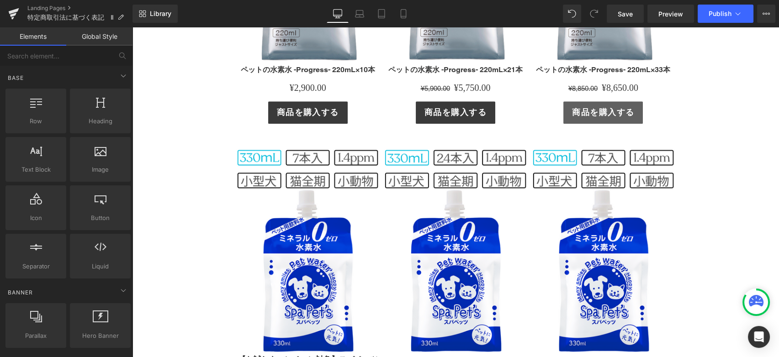
scroll to position [1526, 0]
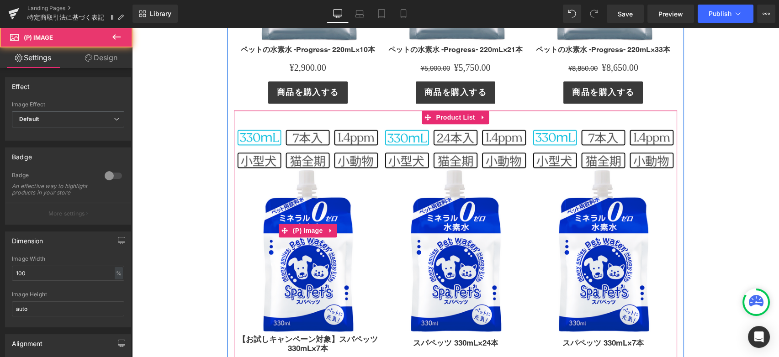
click at [373, 197] on img at bounding box center [307, 231] width 143 height 208
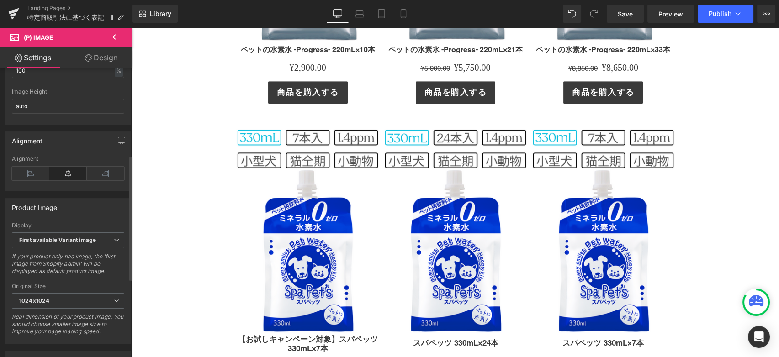
scroll to position [0, 0]
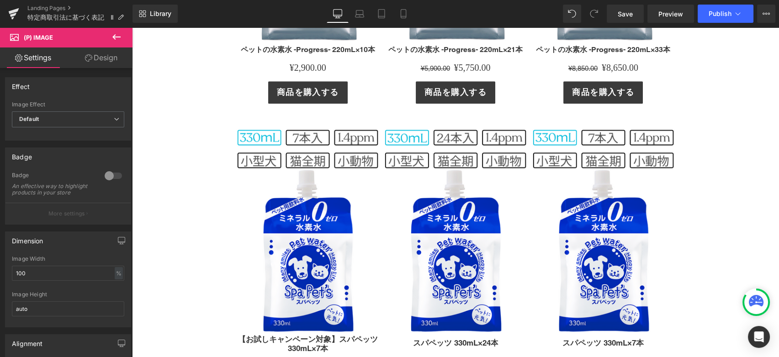
click at [105, 53] on link "Design" at bounding box center [101, 57] width 66 height 21
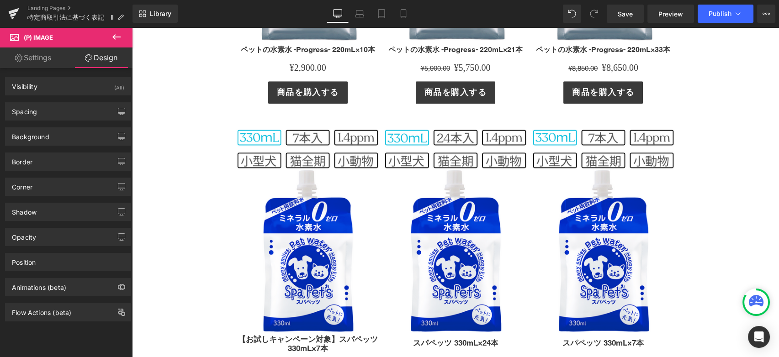
click at [38, 58] on link "Settings" at bounding box center [33, 57] width 66 height 21
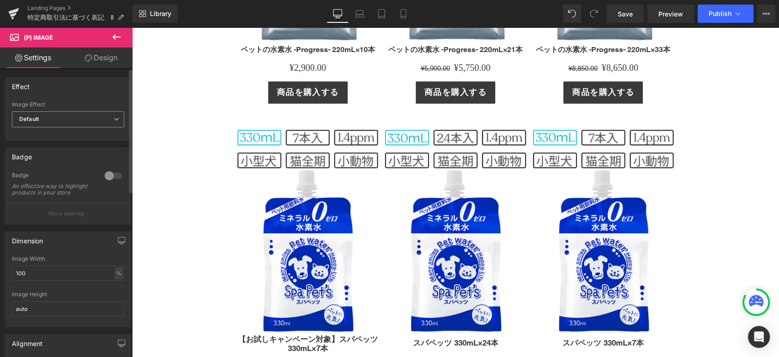
click at [67, 125] on span "Default" at bounding box center [68, 119] width 112 height 16
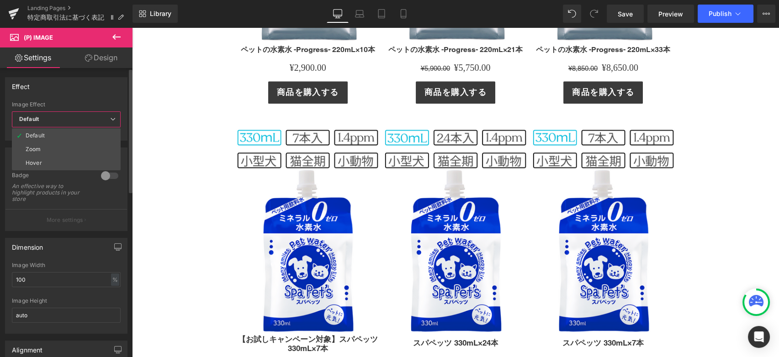
click at [67, 125] on span "Default" at bounding box center [66, 119] width 109 height 16
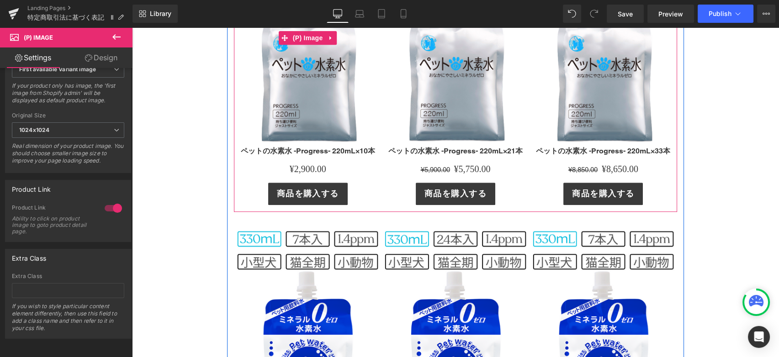
scroll to position [1577, 0]
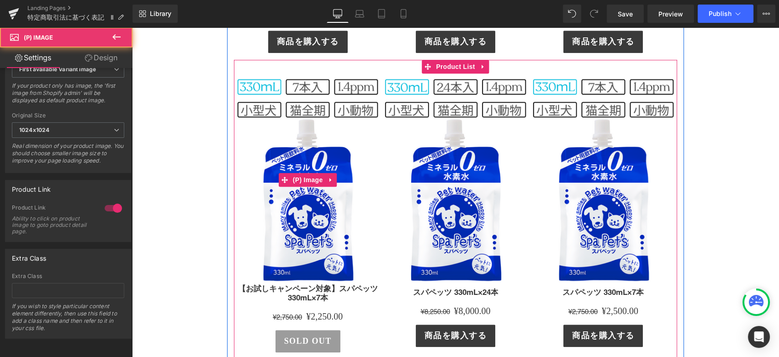
click at [335, 102] on img at bounding box center [307, 180] width 143 height 208
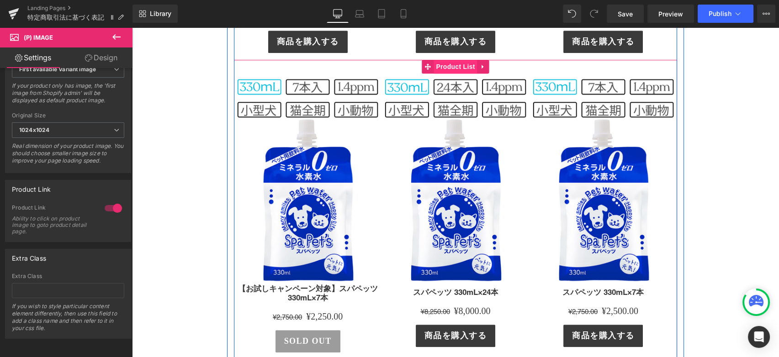
click at [459, 66] on span "Product List" at bounding box center [454, 67] width 43 height 14
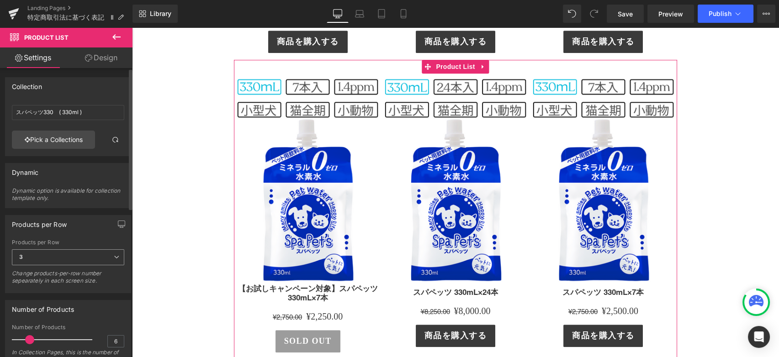
click at [60, 260] on span "3" at bounding box center [68, 257] width 112 height 16
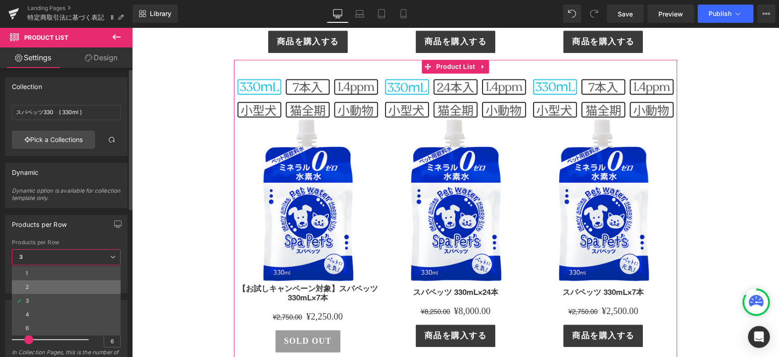
click at [55, 286] on li "2" at bounding box center [66, 287] width 109 height 14
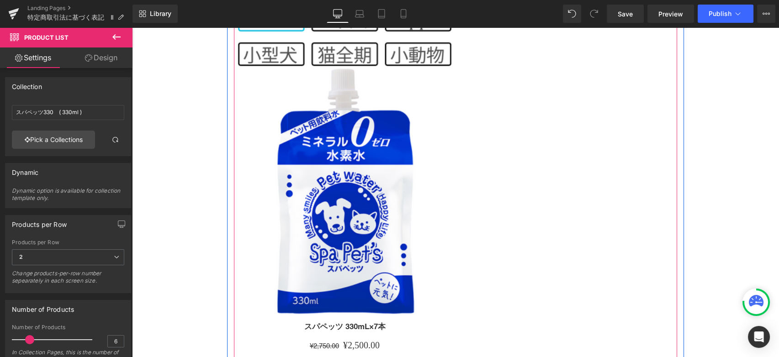
scroll to position [2034, 0]
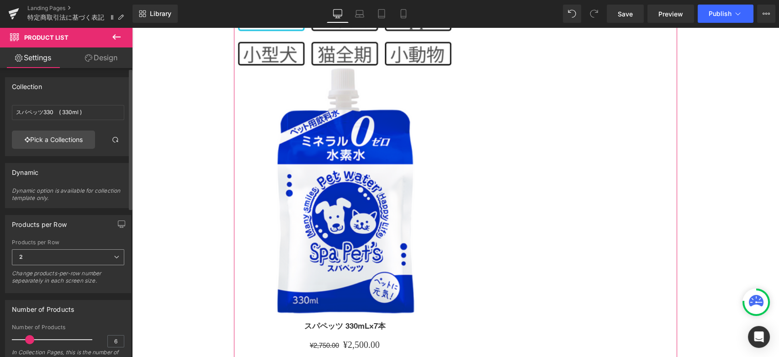
click at [69, 249] on span "2" at bounding box center [68, 257] width 112 height 16
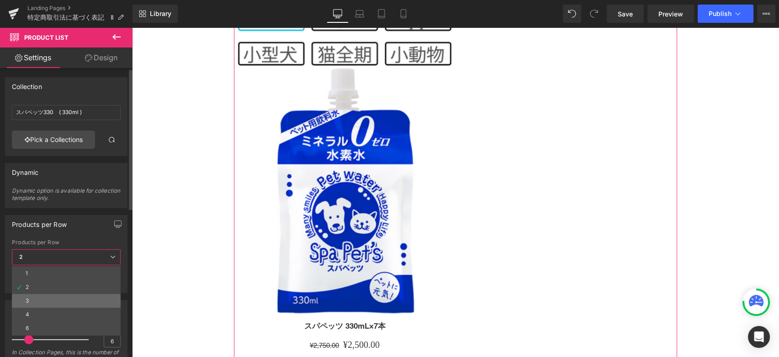
click at [69, 297] on li "3" at bounding box center [66, 301] width 109 height 14
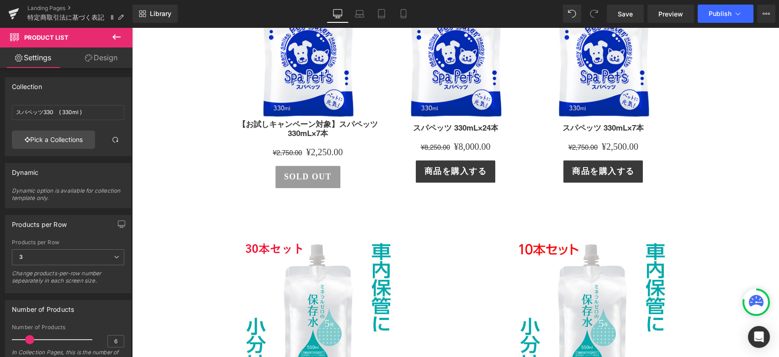
scroll to position [1780, 0]
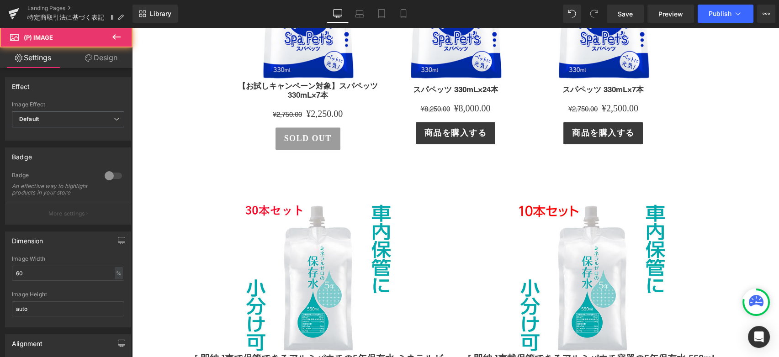
click at [314, 216] on img at bounding box center [318, 277] width 151 height 151
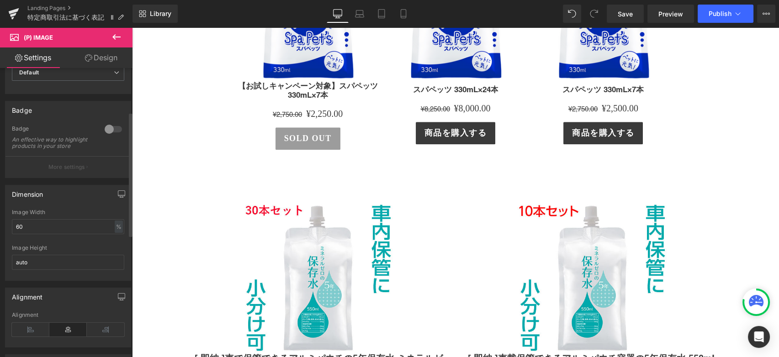
scroll to position [101, 0]
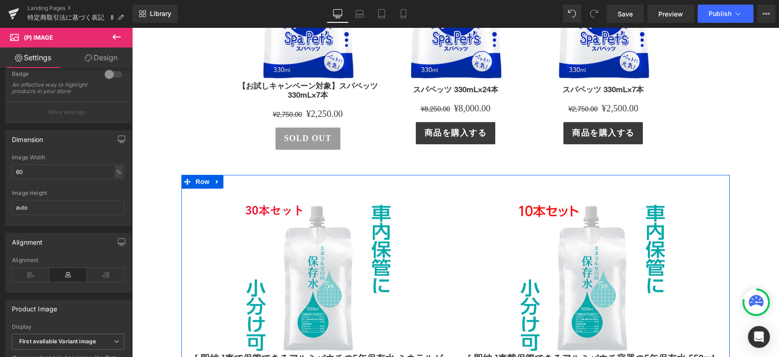
click at [456, 198] on div "Sale Off (P) Image [ 即納 ]車載保管できるアルミパウチ容器の5年保存水 550mL 10本セット ミネラルゼロ 【hzn】 (P) Ti…" at bounding box center [592, 305] width 274 height 232
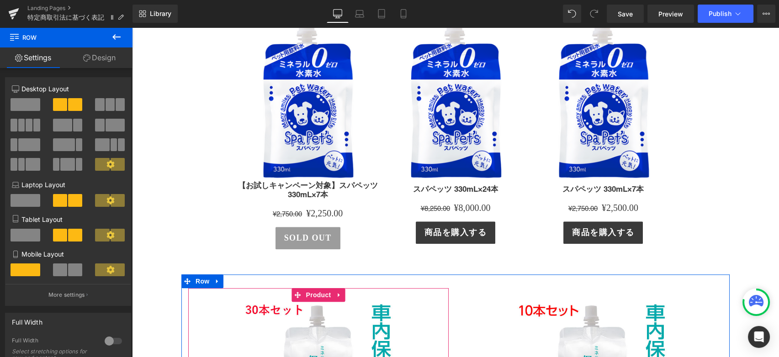
scroll to position [1577, 0]
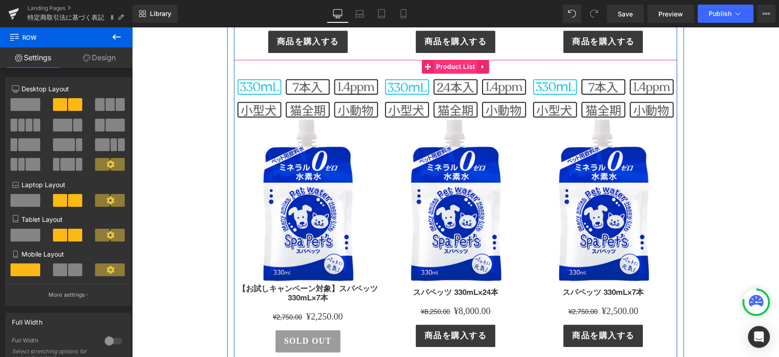
click at [440, 63] on span "Product List" at bounding box center [454, 67] width 43 height 14
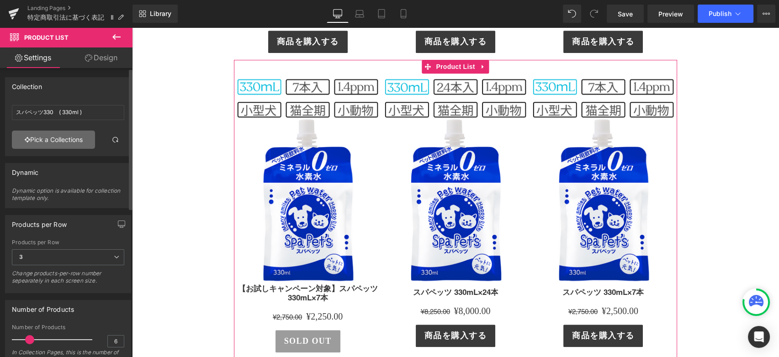
click at [80, 139] on link "Pick a Collections" at bounding box center [53, 140] width 83 height 18
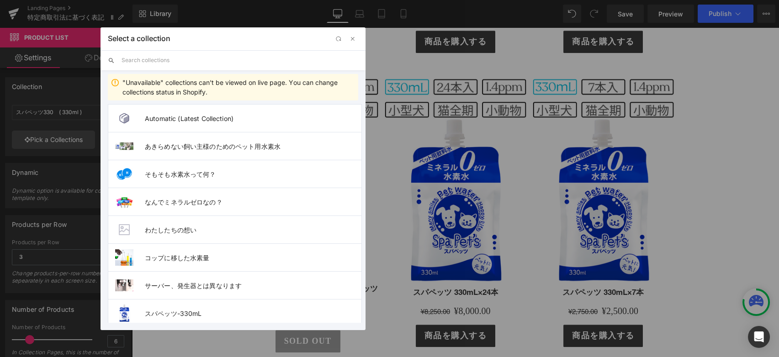
scroll to position [101, 0]
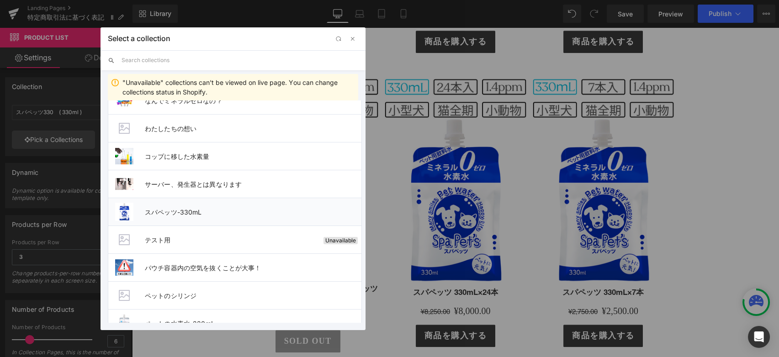
click at [173, 213] on span "スパペッツ-330mL" at bounding box center [253, 212] width 216 height 8
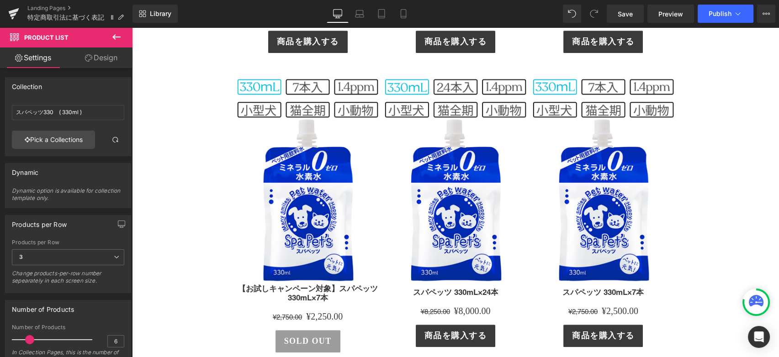
type input "スパペッツ-330mL"
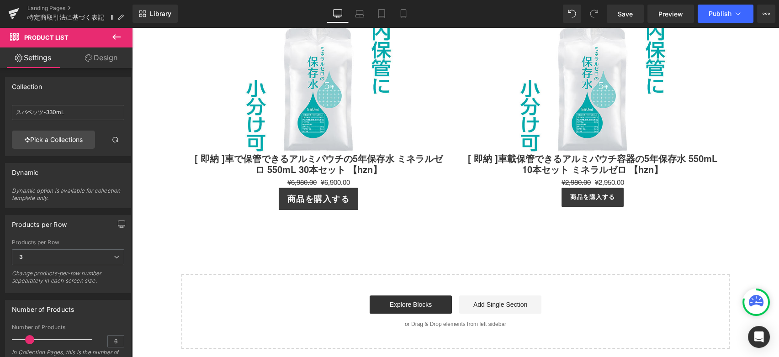
scroll to position [1905, 0]
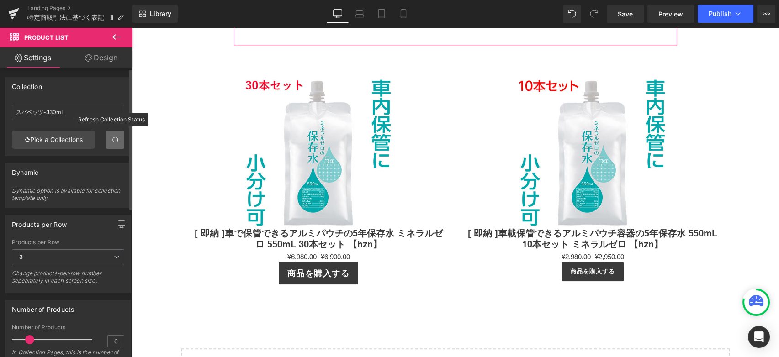
click at [114, 143] on link at bounding box center [115, 140] width 18 height 18
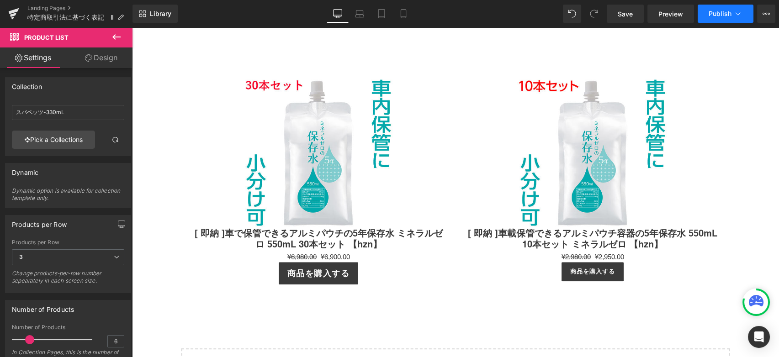
click at [729, 19] on button "Publish" at bounding box center [725, 14] width 56 height 18
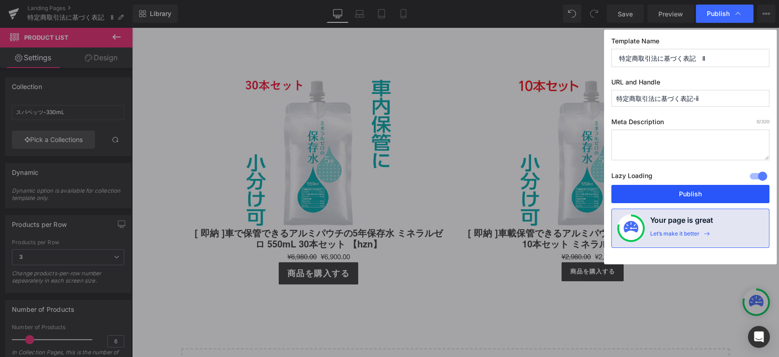
click at [693, 194] on button "Publish" at bounding box center [690, 194] width 158 height 18
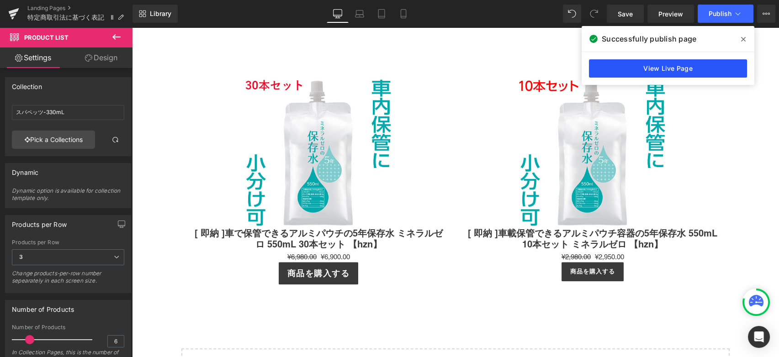
click at [723, 70] on link "View Live Page" at bounding box center [668, 68] width 158 height 18
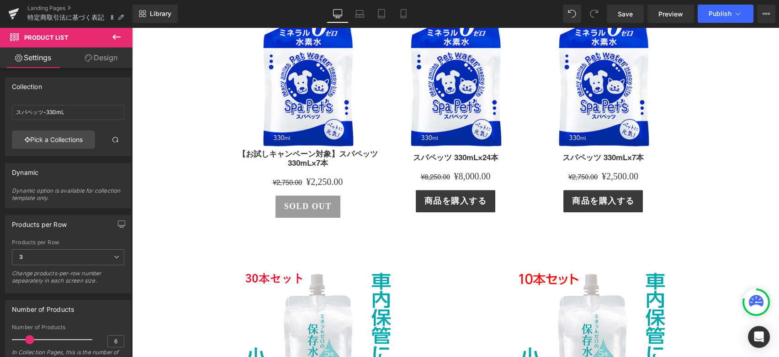
scroll to position [1600, 0]
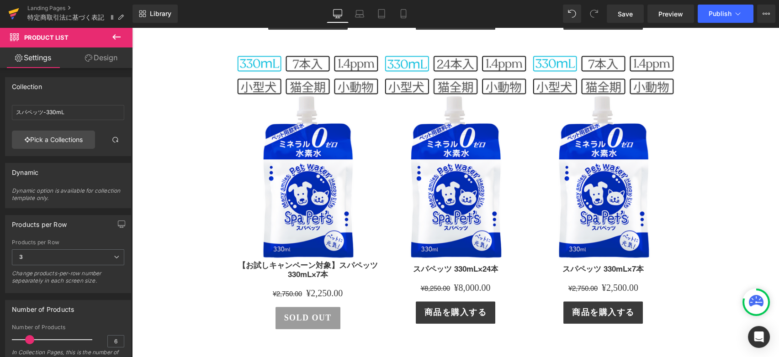
click at [16, 21] on icon at bounding box center [13, 13] width 11 height 23
